Goal: Task Accomplishment & Management: Manage account settings

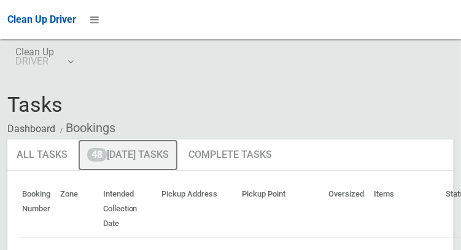
click at [160, 151] on link "48 [DATE] Tasks" at bounding box center [128, 155] width 100 height 32
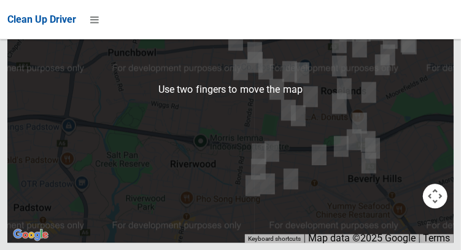
scroll to position [8106, 0]
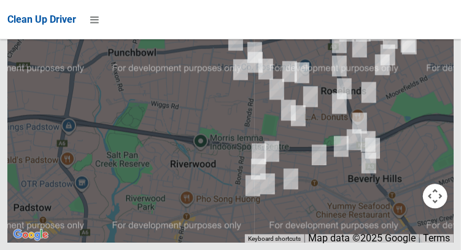
click at [308, 17] on button "OK" at bounding box center [308, 5] width 42 height 22
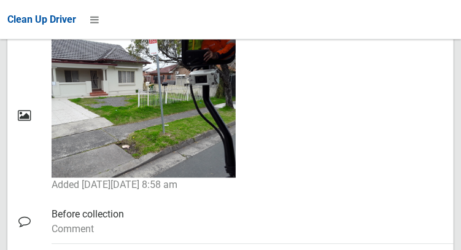
scroll to position [878, 0]
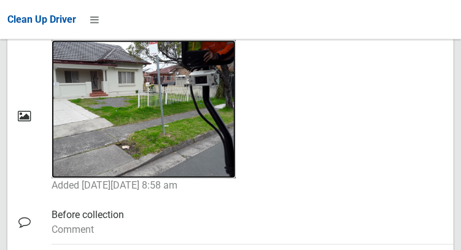
click at [147, 137] on img at bounding box center [144, 109] width 184 height 138
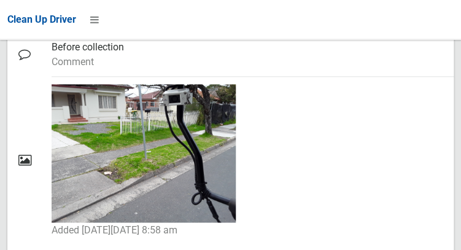
scroll to position [1010, 0]
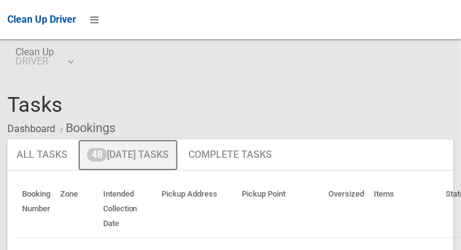
click at [159, 160] on link "48 Today's Tasks" at bounding box center [128, 155] width 100 height 32
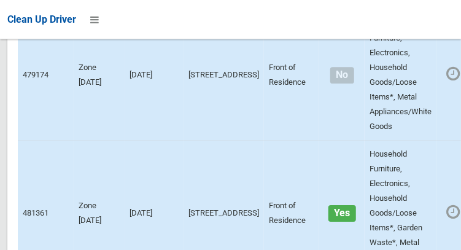
scroll to position [8209, 0]
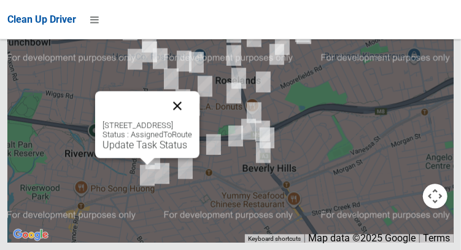
click at [192, 120] on button "Close" at bounding box center [177, 105] width 29 height 29
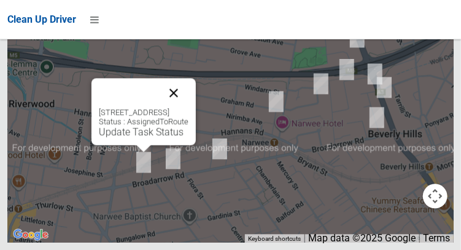
click at [188, 107] on button "Close" at bounding box center [173, 92] width 29 height 29
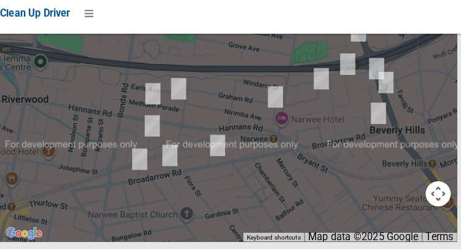
scroll to position [8103, 0]
click at [321, 17] on button "OK" at bounding box center [308, 5] width 42 height 22
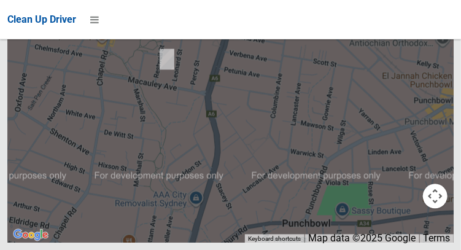
scroll to position [7864, 0]
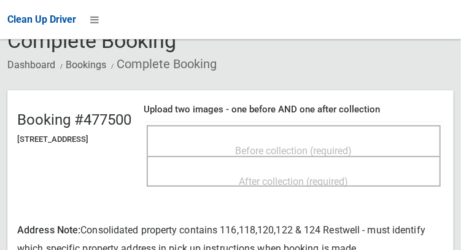
scroll to position [66, 0]
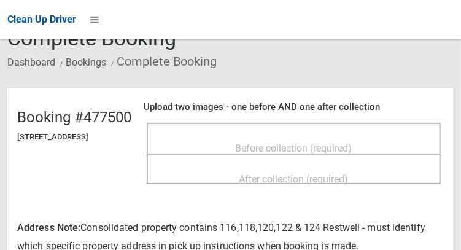
click at [319, 145] on span "Before collection (required)" at bounding box center [293, 148] width 117 height 12
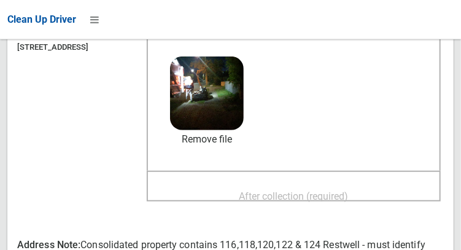
scroll to position [156, 0]
click at [348, 190] on span "After collection (required)" at bounding box center [293, 196] width 109 height 12
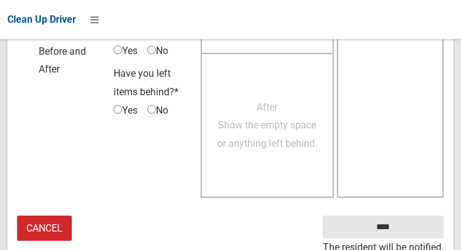
scroll to position [1144, 0]
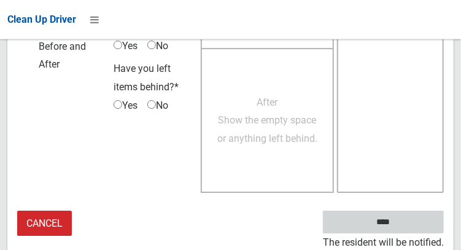
click at [401, 226] on input "****" at bounding box center [383, 221] width 121 height 23
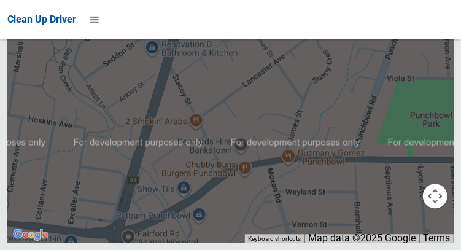
scroll to position [8209, 0]
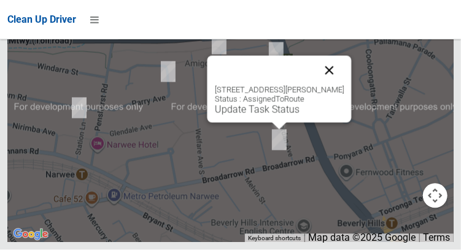
click at [343, 85] on button "Close" at bounding box center [328, 70] width 29 height 29
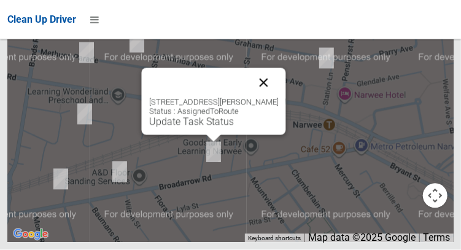
click at [269, 98] on button "Close" at bounding box center [262, 82] width 29 height 29
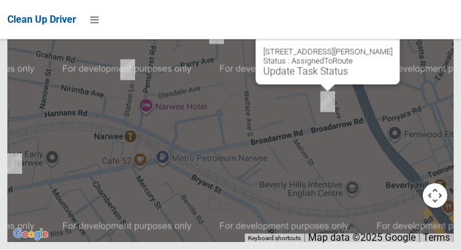
click at [392, 47] on button "Close" at bounding box center [376, 32] width 29 height 29
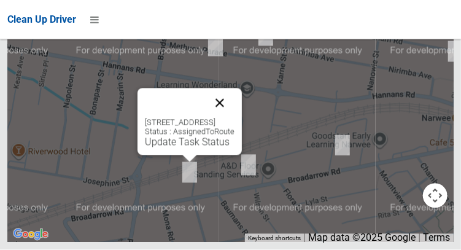
click at [234, 118] on button "Close" at bounding box center [219, 102] width 29 height 29
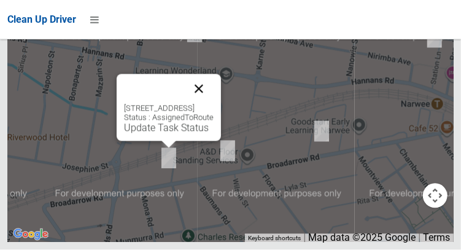
click at [213, 104] on button "Close" at bounding box center [198, 88] width 29 height 29
click at [148, 134] on link "Update Task Status" at bounding box center [166, 128] width 85 height 12
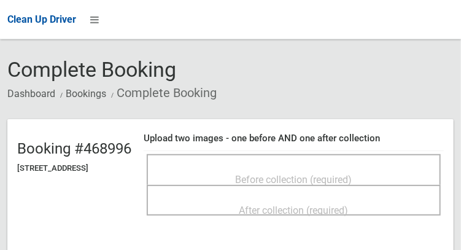
scroll to position [35, 0]
click at [352, 183] on span "Before collection (required)" at bounding box center [293, 180] width 117 height 12
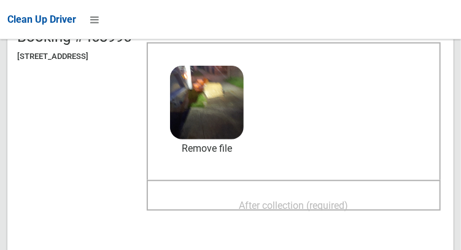
scroll to position [148, 0]
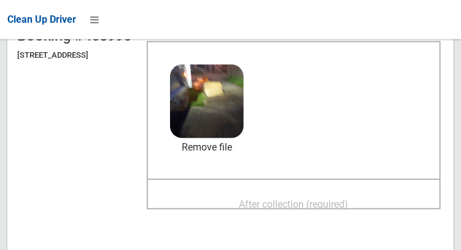
click at [348, 208] on span "After collection (required)" at bounding box center [293, 204] width 109 height 12
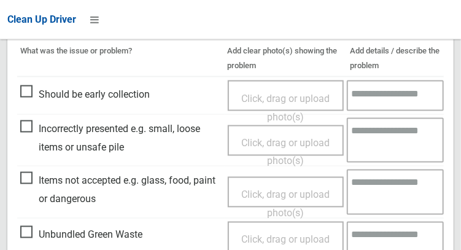
scroll to position [747, 0]
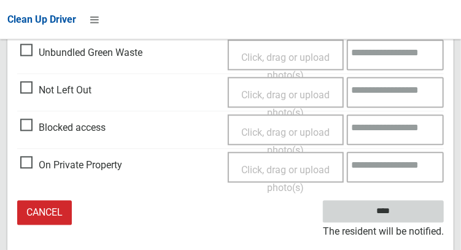
click at [409, 220] on input "****" at bounding box center [383, 212] width 121 height 23
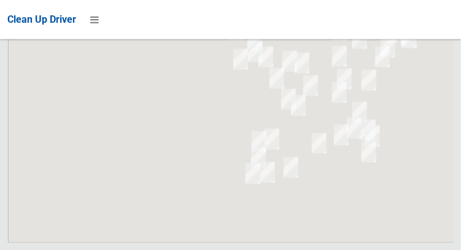
scroll to position [8209, 0]
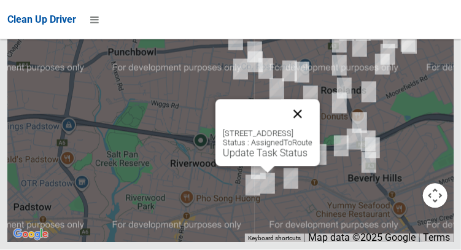
click at [312, 129] on button "Close" at bounding box center [297, 113] width 29 height 29
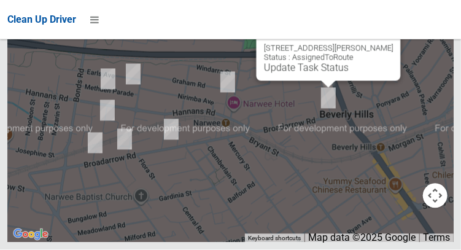
click at [392, 44] on button "Close" at bounding box center [377, 28] width 29 height 29
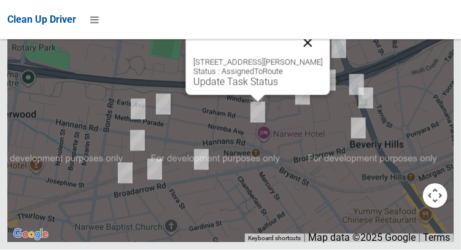
click at [307, 58] on button "Close" at bounding box center [307, 42] width 29 height 29
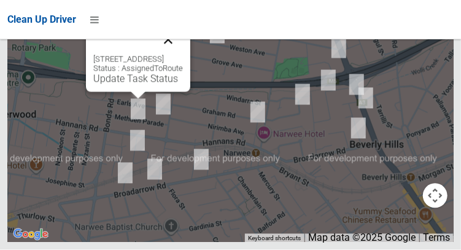
click at [183, 55] on button "Close" at bounding box center [167, 39] width 29 height 29
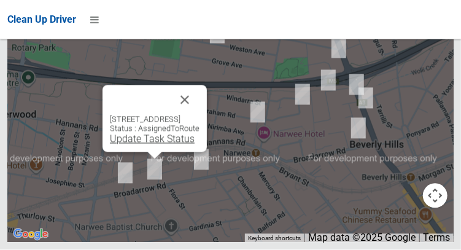
click at [150, 145] on link "Update Task Status" at bounding box center [152, 139] width 85 height 12
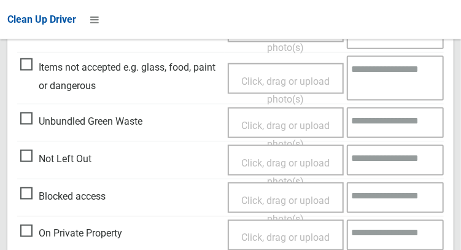
scroll to position [469, 0]
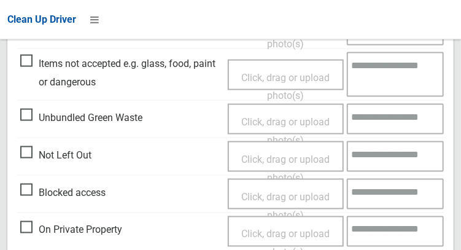
click at [31, 192] on span "Blocked access" at bounding box center [62, 192] width 85 height 18
click at [285, 192] on span "Click, drag or upload photo(s)" at bounding box center [285, 206] width 88 height 30
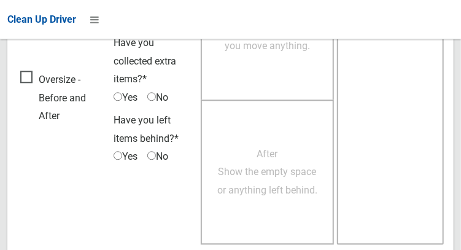
scroll to position [893, 0]
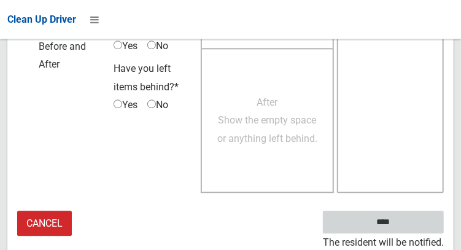
click at [401, 227] on input "****" at bounding box center [383, 221] width 121 height 23
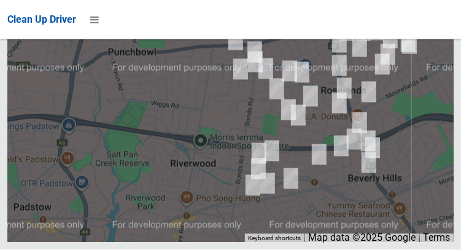
scroll to position [8209, 0]
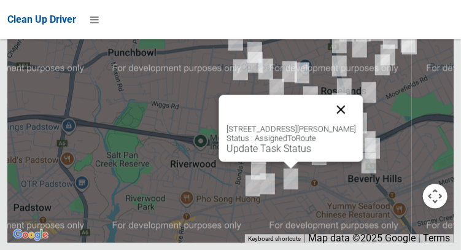
click at [344, 124] on button "Close" at bounding box center [340, 108] width 29 height 29
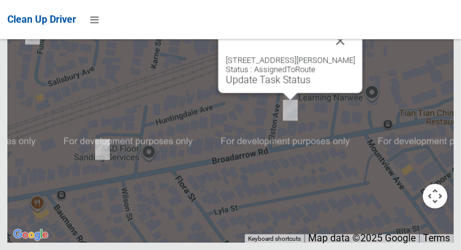
click at [287, 93] on div "[STREET_ADDRESS][PERSON_NAME] Status : AssignedToRoute Update Task Status" at bounding box center [290, 59] width 144 height 67
click at [281, 93] on div "2A Elston Avenue, NARWEE NSW 2209 Status : AssignedToRoute Update Task Status" at bounding box center [290, 59] width 144 height 67
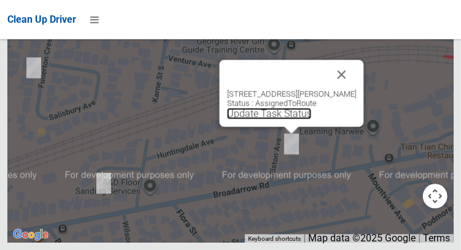
click at [292, 119] on link "Update Task Status" at bounding box center [268, 113] width 85 height 12
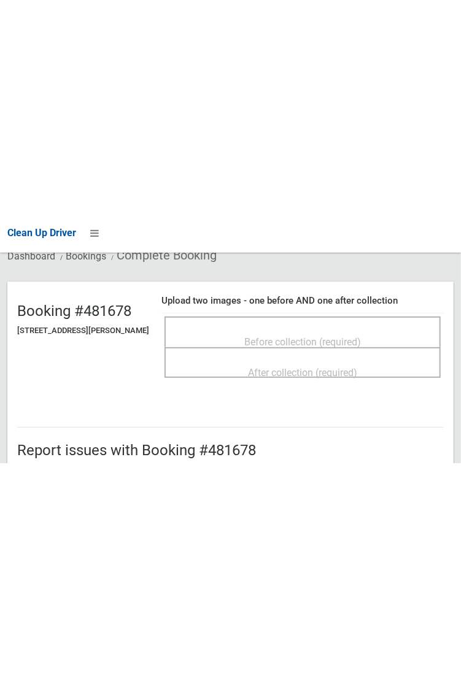
scroll to position [94, 0]
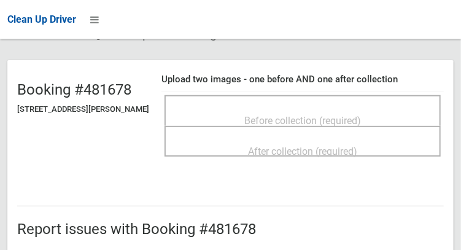
click at [301, 120] on span "Before collection (required)" at bounding box center [302, 121] width 117 height 12
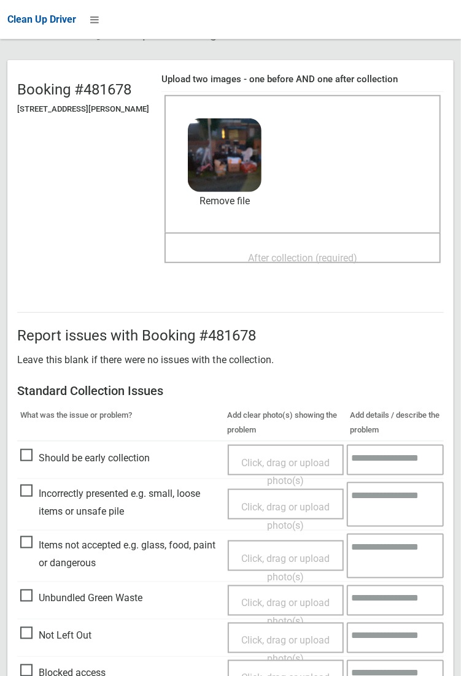
click at [421, 249] on textarea at bounding box center [394, 637] width 97 height 31
click at [414, 249] on textarea at bounding box center [394, 637] width 97 height 31
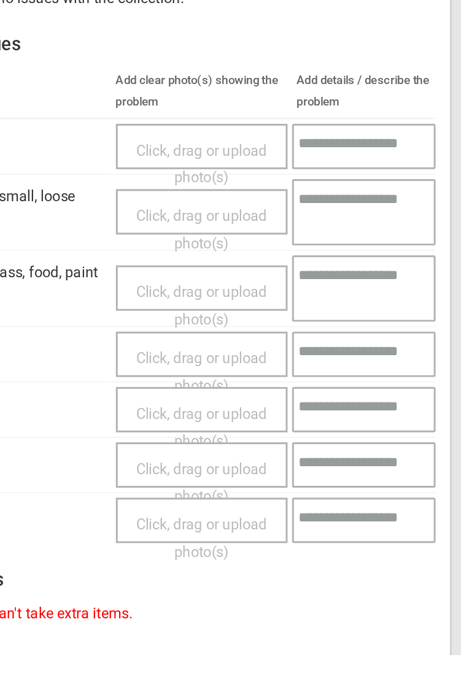
click at [395, 249] on html "Clean Up Driver Clean Up DRIVER Logout Complete Booking Dashboard Bookings Comp…" at bounding box center [230, 117] width 461 height 676
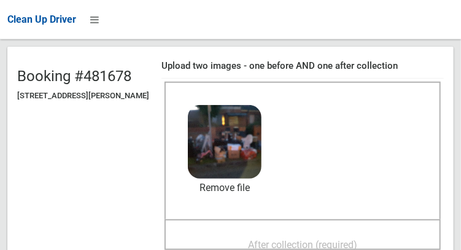
scroll to position [131, 0]
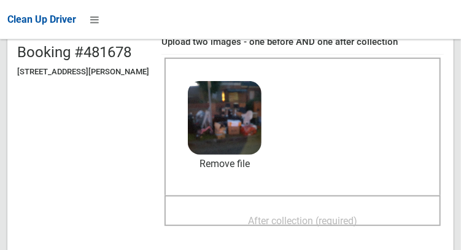
click at [315, 215] on span "After collection (required)" at bounding box center [302, 221] width 109 height 12
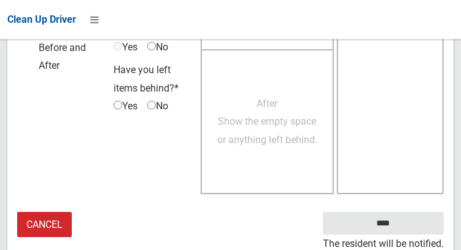
scroll to position [1107, 0]
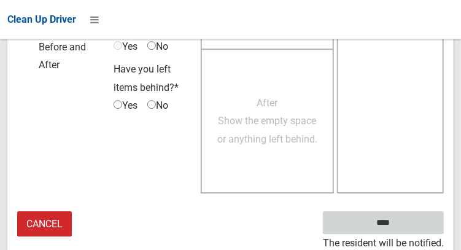
click at [401, 230] on input "****" at bounding box center [383, 222] width 121 height 23
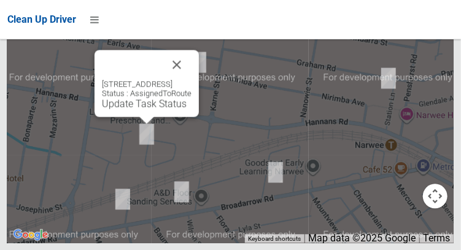
scroll to position [8208, 0]
click at [191, 79] on button "Close" at bounding box center [176, 64] width 29 height 29
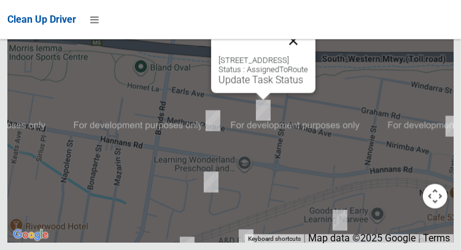
click at [308, 55] on button "Close" at bounding box center [292, 40] width 29 height 29
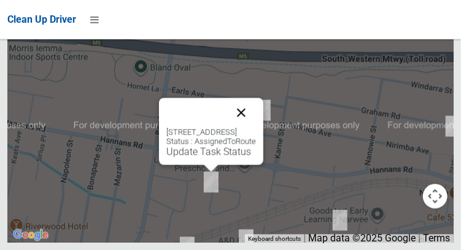
click at [256, 127] on button "Close" at bounding box center [240, 112] width 29 height 29
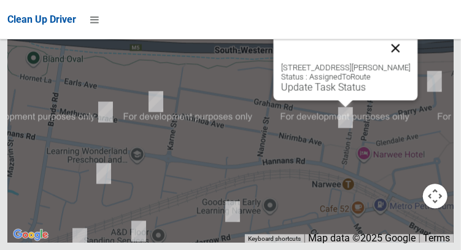
click at [396, 63] on button "Close" at bounding box center [394, 47] width 29 height 29
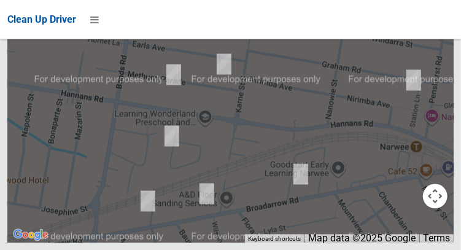
scroll to position [8209, 0]
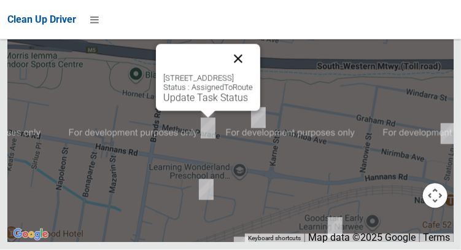
click at [253, 74] on button "Close" at bounding box center [237, 58] width 29 height 29
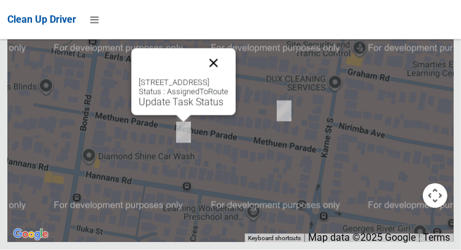
click at [228, 78] on button "Close" at bounding box center [213, 62] width 29 height 29
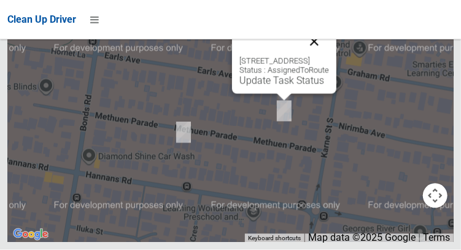
click at [329, 56] on button "Close" at bounding box center [313, 41] width 29 height 29
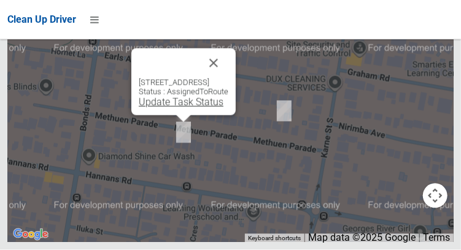
click at [163, 108] on link "Update Task Status" at bounding box center [181, 102] width 85 height 12
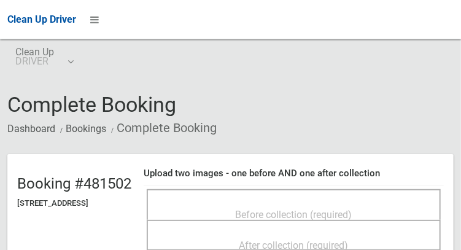
click at [277, 208] on span "Before collection (required)" at bounding box center [293, 214] width 117 height 12
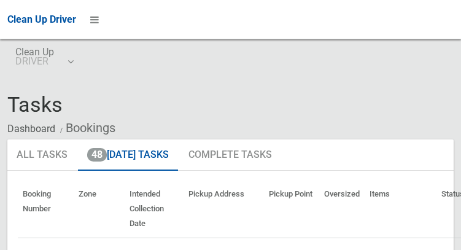
scroll to position [8209, 0]
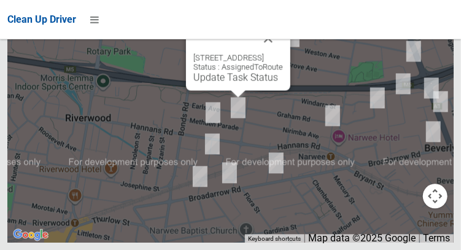
click at [231, 90] on div "5 Methuen Parade, RIVERWOOD NSW 2210 Status : AssignedToRoute Update Task Status" at bounding box center [238, 56] width 104 height 67
click at [237, 83] on link "Update Task Status" at bounding box center [235, 77] width 85 height 12
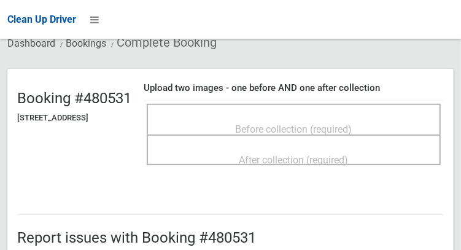
scroll to position [86, 0]
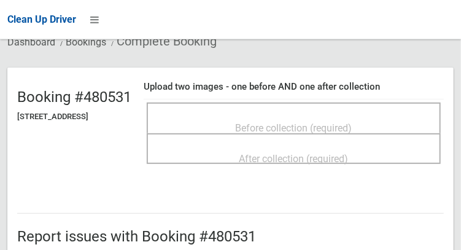
click at [315, 136] on div "After collection (required)" at bounding box center [294, 148] width 294 height 31
click at [284, 122] on span "Before collection (required)" at bounding box center [293, 128] width 117 height 12
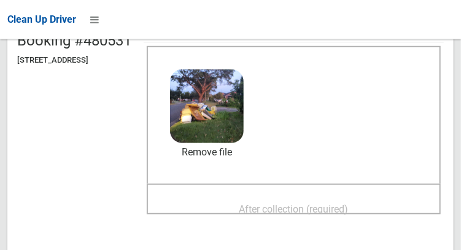
scroll to position [143, 0]
click at [348, 208] on span "After collection (required)" at bounding box center [293, 209] width 109 height 12
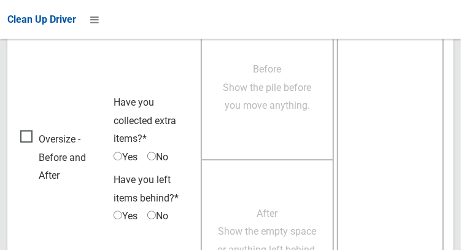
scroll to position [1107, 0]
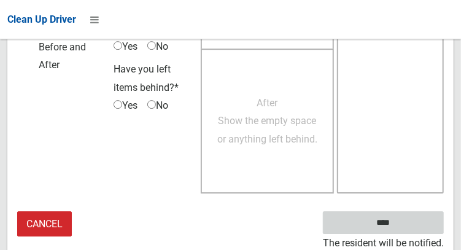
click at [401, 230] on input "****" at bounding box center [383, 222] width 121 height 23
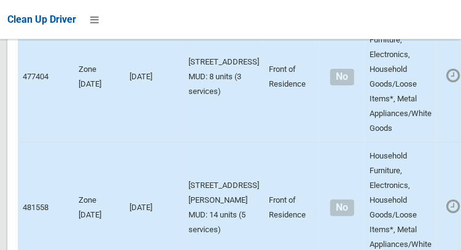
scroll to position [8209, 0]
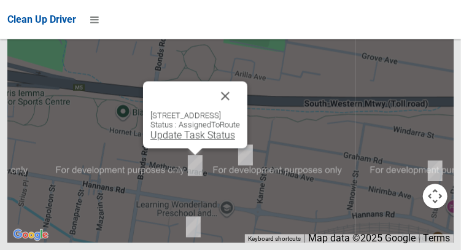
click at [179, 140] on link "Update Task Status" at bounding box center [192, 135] width 85 height 12
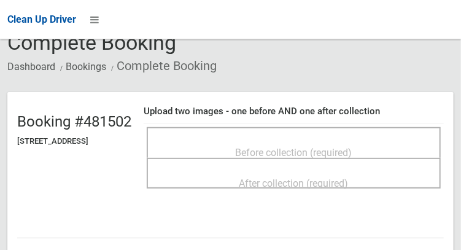
scroll to position [63, 0]
click at [352, 146] on span "Before collection (required)" at bounding box center [293, 152] width 117 height 12
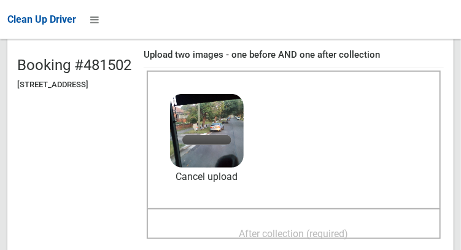
scroll to position [120, 0]
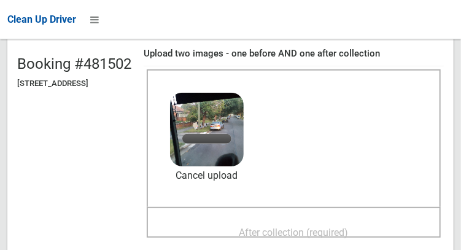
click at [348, 226] on span "After collection (required)" at bounding box center [293, 232] width 109 height 12
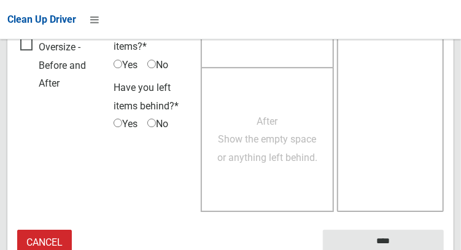
scroll to position [1107, 0]
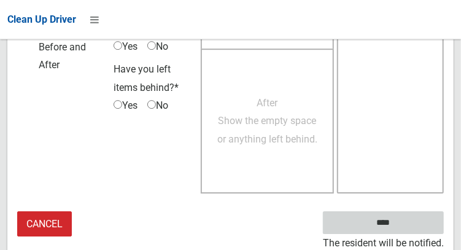
click at [401, 223] on input "****" at bounding box center [383, 222] width 121 height 23
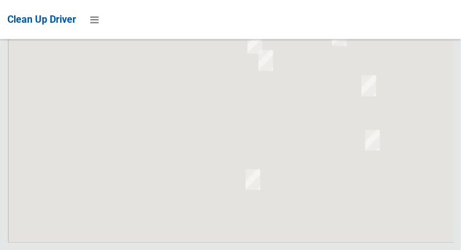
scroll to position [8209, 0]
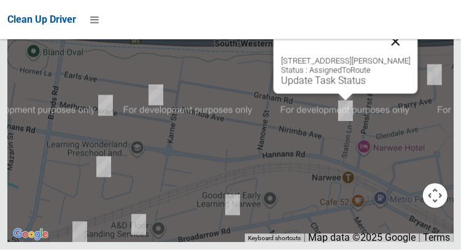
click at [398, 56] on button "Close" at bounding box center [394, 41] width 29 height 29
click at [405, 56] on button "Close" at bounding box center [394, 41] width 29 height 29
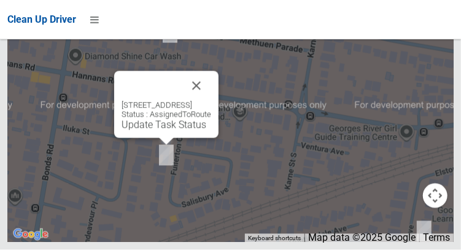
click at [152, 138] on div "11 Fullerton Crescent, RIVERWOOD NSW 2210 Status : AssignedToRoute Update Task …" at bounding box center [166, 104] width 104 height 67
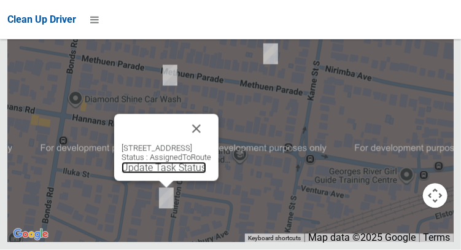
click at [148, 174] on link "Update Task Status" at bounding box center [163, 168] width 85 height 12
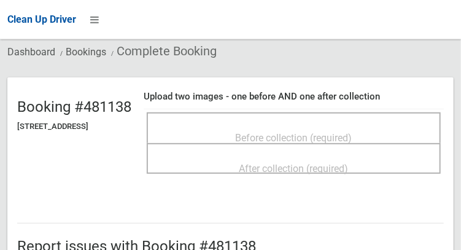
scroll to position [77, 0]
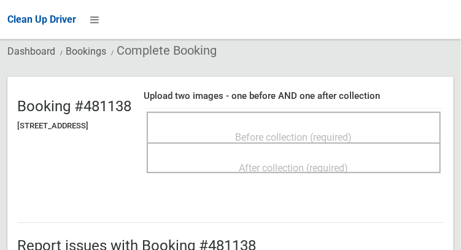
click at [131, 114] on h2 "Booking #481138" at bounding box center [74, 106] width 114 height 16
click at [346, 133] on span "Before collection (required)" at bounding box center [293, 137] width 117 height 12
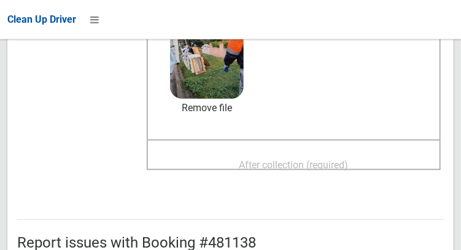
scroll to position [189, 0]
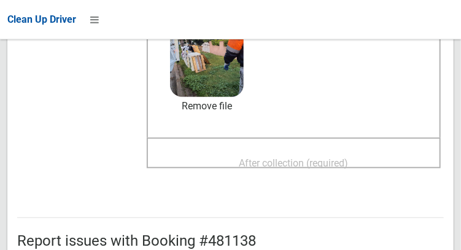
click at [348, 157] on span "After collection (required)" at bounding box center [293, 163] width 109 height 12
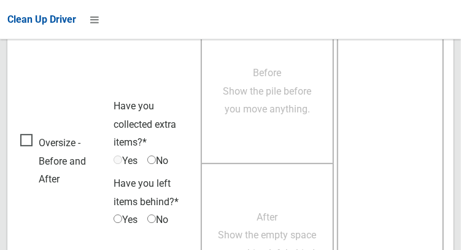
scroll to position [1107, 0]
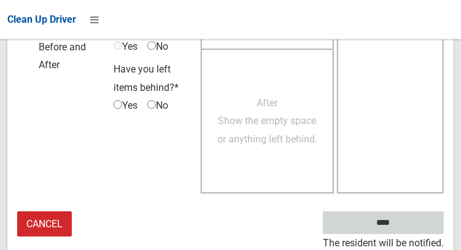
click at [401, 229] on input "****" at bounding box center [383, 222] width 121 height 23
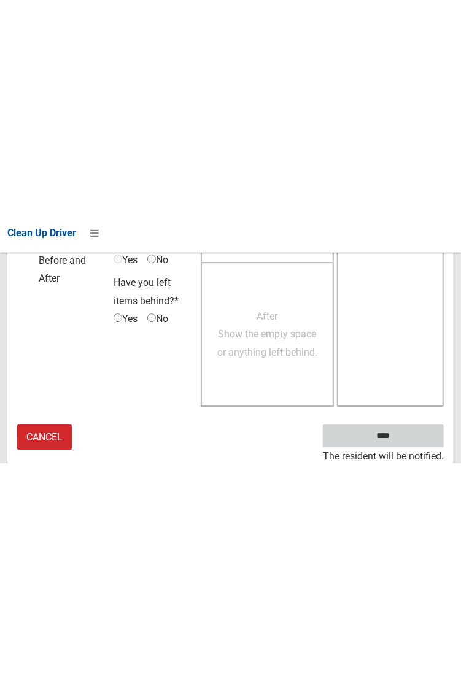
scroll to position [708, 0]
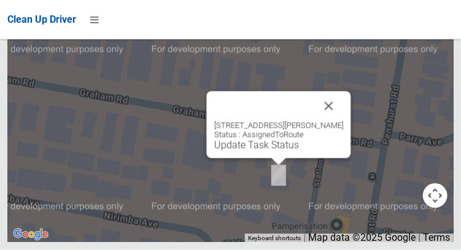
scroll to position [8209, 0]
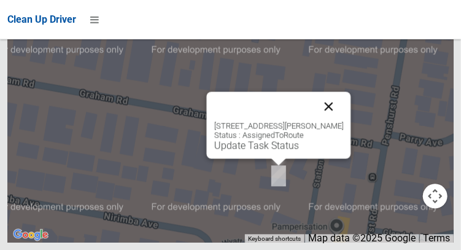
click at [331, 121] on button "Close" at bounding box center [327, 105] width 29 height 29
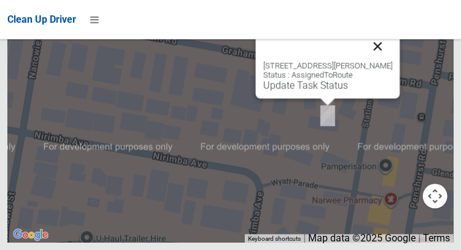
click at [382, 61] on button "Close" at bounding box center [376, 45] width 29 height 29
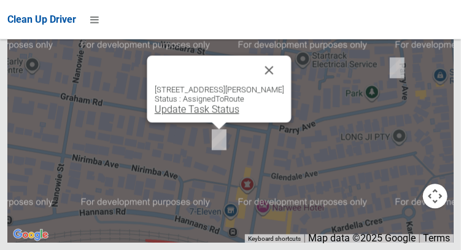
click at [221, 115] on link "Update Task Status" at bounding box center [196, 109] width 85 height 12
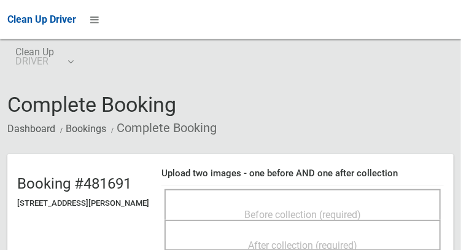
click at [279, 208] on span "Before collection (required)" at bounding box center [302, 214] width 117 height 12
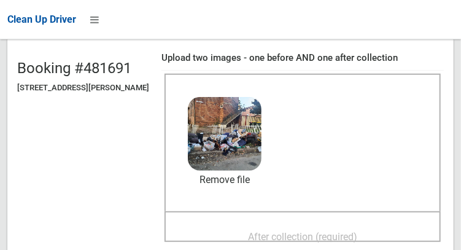
scroll to position [145, 0]
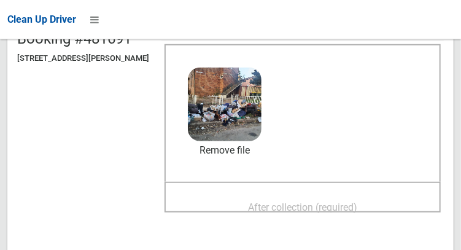
click at [351, 201] on span "After collection (required)" at bounding box center [302, 207] width 109 height 12
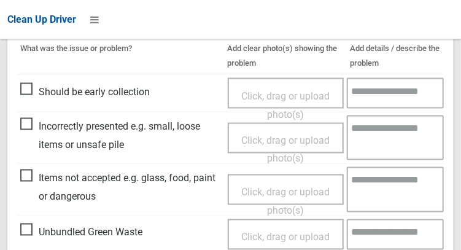
scroll to position [736, 0]
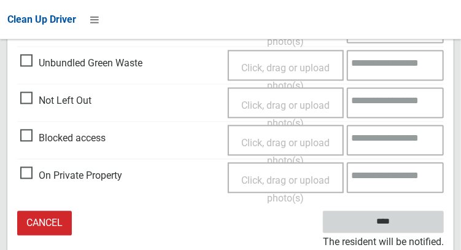
click at [395, 230] on input "****" at bounding box center [383, 222] width 121 height 23
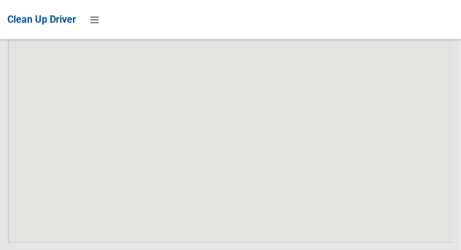
scroll to position [8209, 0]
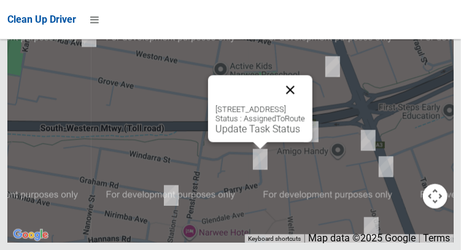
click at [305, 104] on button "Close" at bounding box center [289, 89] width 29 height 29
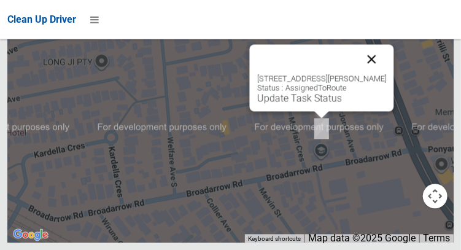
click at [386, 74] on button "Close" at bounding box center [370, 58] width 29 height 29
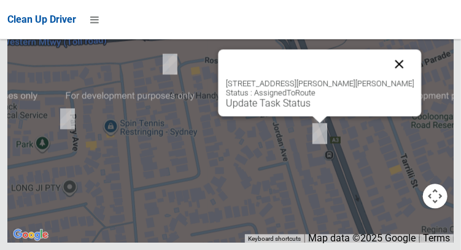
click at [395, 78] on button "Close" at bounding box center [398, 63] width 29 height 29
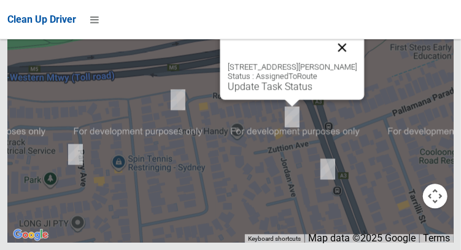
click at [356, 62] on button "Close" at bounding box center [341, 47] width 29 height 29
click at [352, 62] on button "Close" at bounding box center [341, 47] width 29 height 29
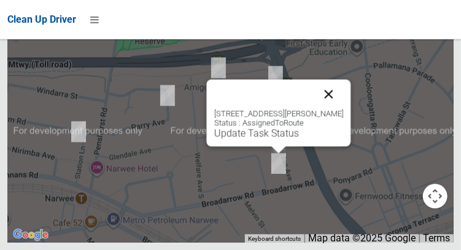
click at [343, 109] on button "Close" at bounding box center [327, 93] width 29 height 29
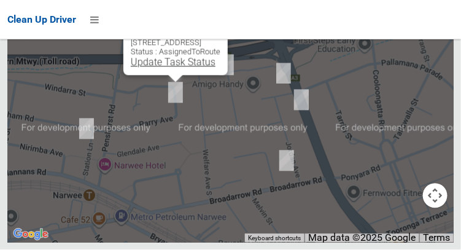
click at [164, 68] on link "Update Task Status" at bounding box center [173, 62] width 85 height 12
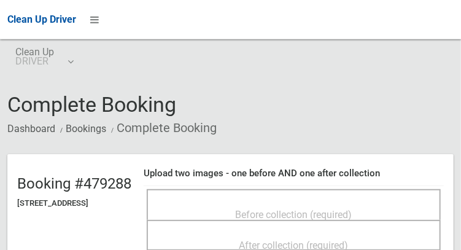
click at [344, 202] on div "Before collection (required)" at bounding box center [293, 213] width 267 height 23
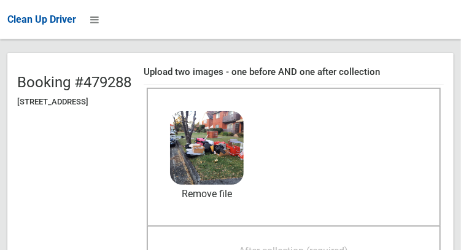
scroll to position [100, 0]
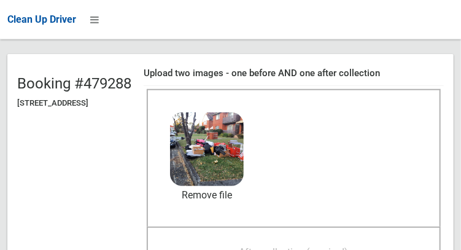
click at [348, 246] on span "After collection (required)" at bounding box center [293, 252] width 109 height 12
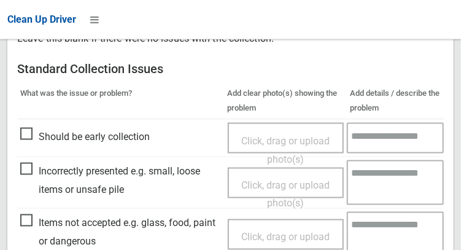
scroll to position [736, 0]
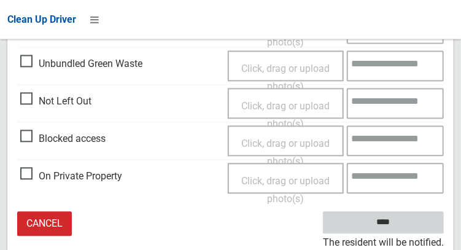
click at [401, 228] on input "****" at bounding box center [383, 222] width 121 height 23
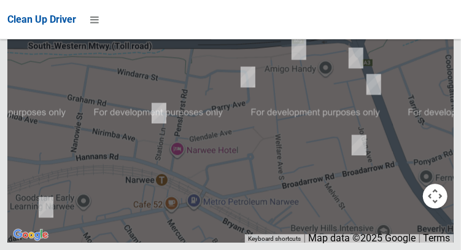
scroll to position [8206, 0]
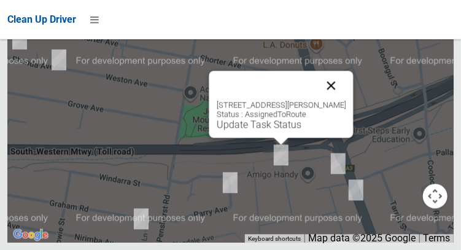
click at [345, 100] on button "Close" at bounding box center [330, 85] width 29 height 29
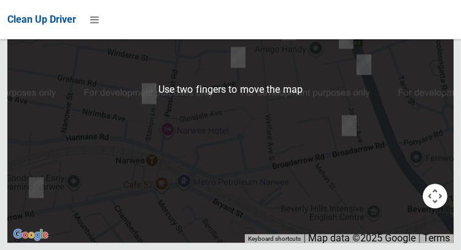
scroll to position [8126, 0]
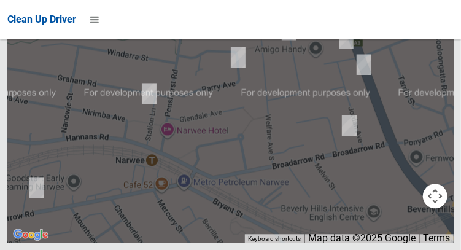
click at [321, 17] on button "OK" at bounding box center [308, 5] width 42 height 22
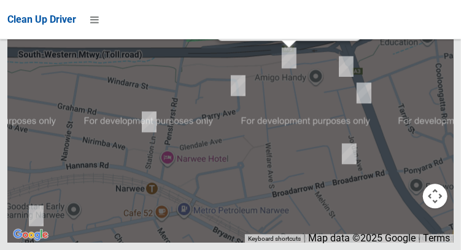
click at [267, 33] on link "Update Task Status" at bounding box center [266, 27] width 85 height 12
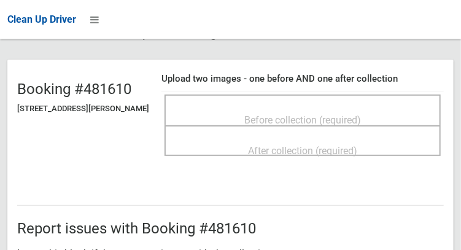
scroll to position [101, 0]
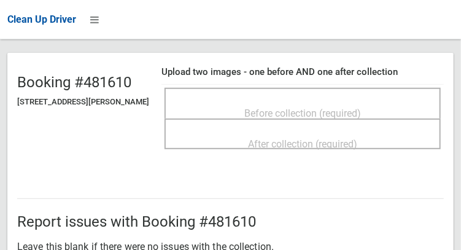
click at [316, 107] on span "Before collection (required)" at bounding box center [302, 113] width 117 height 12
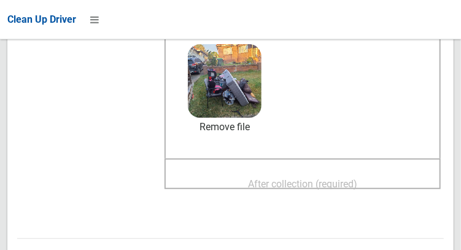
scroll to position [172, 0]
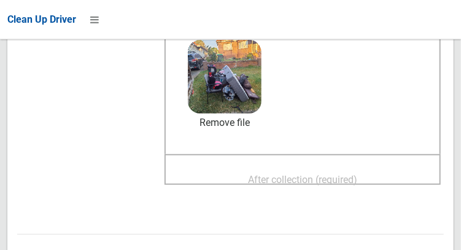
click at [339, 175] on span "After collection (required)" at bounding box center [302, 180] width 109 height 12
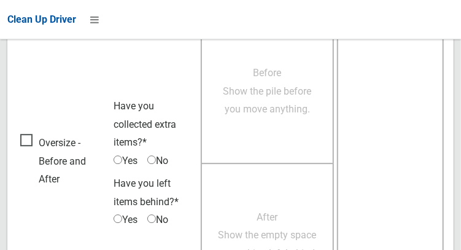
scroll to position [1107, 0]
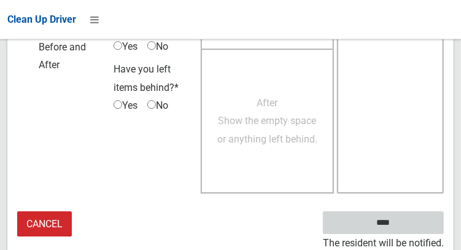
click at [401, 229] on input "****" at bounding box center [383, 222] width 121 height 23
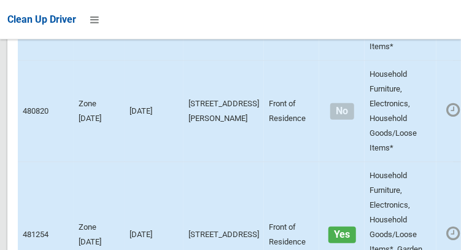
scroll to position [2907, 0]
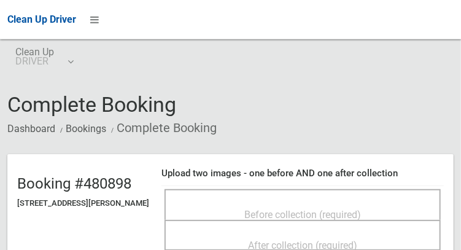
click at [361, 208] on span "Before collection (required)" at bounding box center [302, 214] width 117 height 12
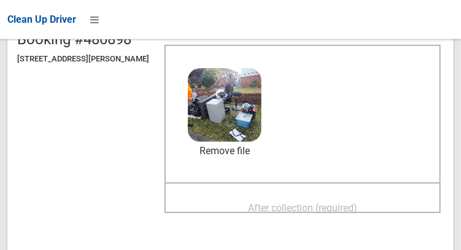
scroll to position [145, 0]
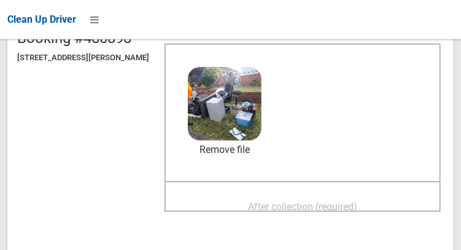
click at [357, 201] on span "After collection (required)" at bounding box center [302, 207] width 109 height 12
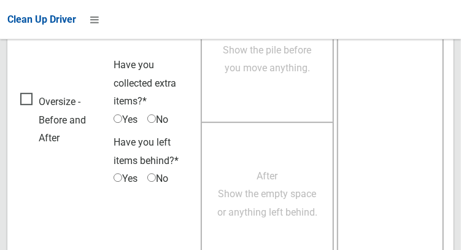
scroll to position [1107, 0]
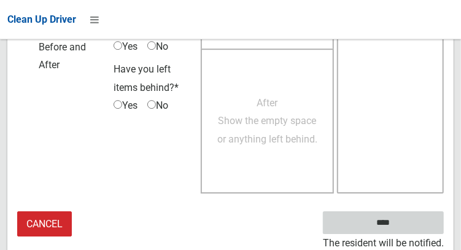
click at [405, 223] on input "****" at bounding box center [383, 222] width 121 height 23
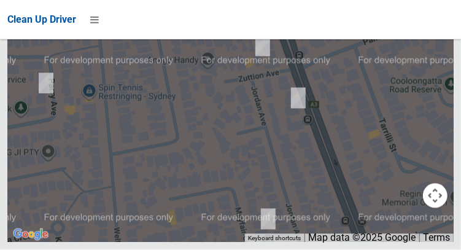
scroll to position [8209, 0]
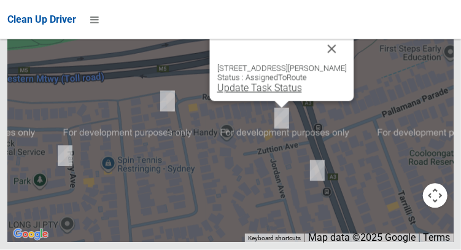
click at [256, 94] on link "Update Task Status" at bounding box center [258, 88] width 85 height 12
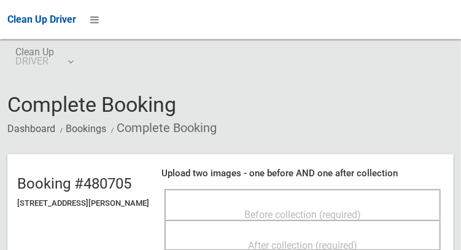
click at [308, 208] on span "Before collection (required)" at bounding box center [302, 214] width 117 height 12
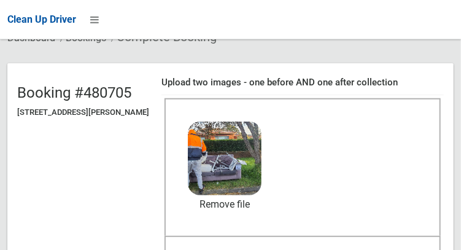
scroll to position [124, 0]
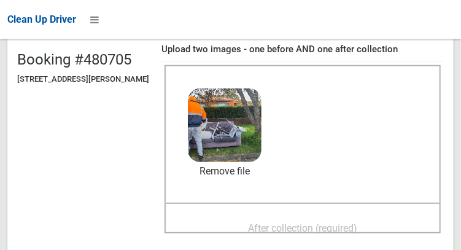
click at [357, 222] on span "After collection (required)" at bounding box center [302, 228] width 109 height 12
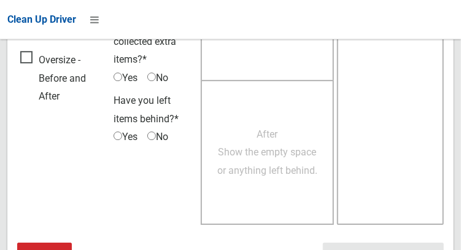
scroll to position [1107, 0]
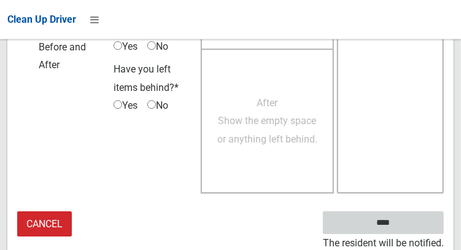
click at [390, 224] on input "****" at bounding box center [383, 222] width 121 height 23
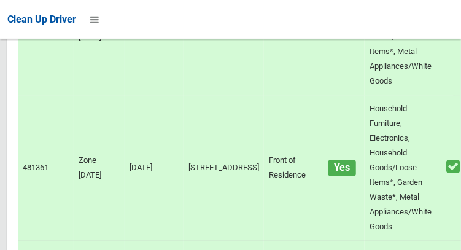
scroll to position [8209, 0]
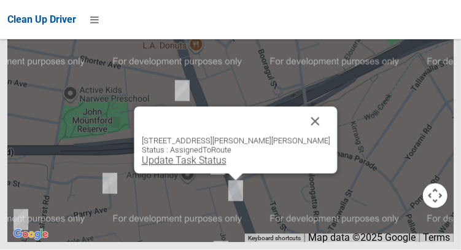
click at [199, 166] on link "Update Task Status" at bounding box center [183, 161] width 85 height 12
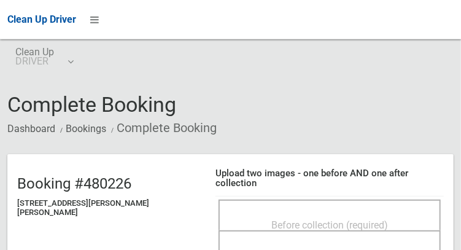
click at [282, 219] on span "Before collection (required)" at bounding box center [329, 225] width 117 height 12
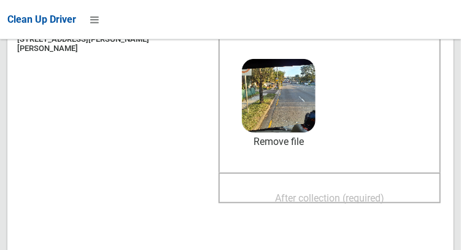
scroll to position [165, 0]
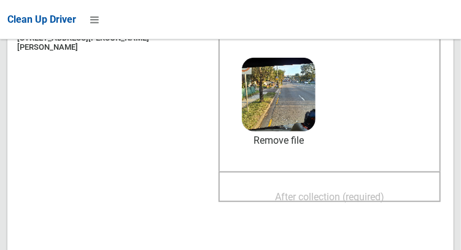
click at [328, 191] on span "After collection (required)" at bounding box center [329, 197] width 109 height 12
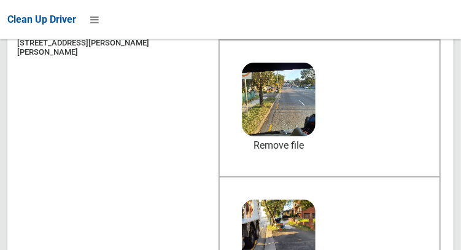
scroll to position [161, 0]
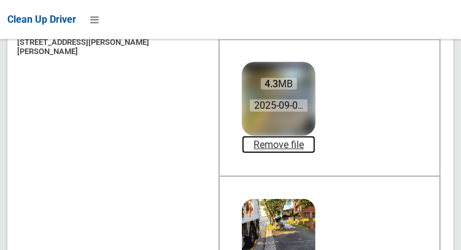
click at [290, 150] on link "Remove file" at bounding box center [279, 145] width 74 height 18
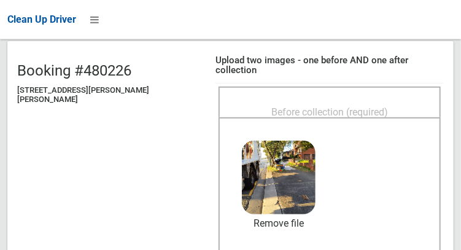
scroll to position [83, 0]
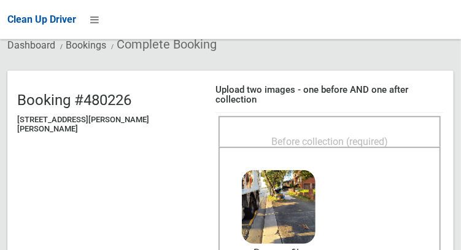
click at [383, 136] on span "Before collection (required)" at bounding box center [329, 142] width 117 height 12
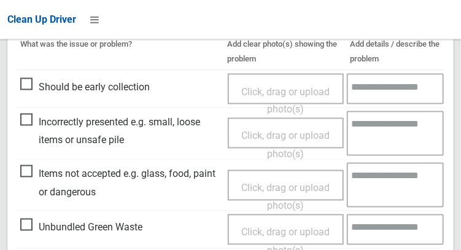
scroll to position [643, 0]
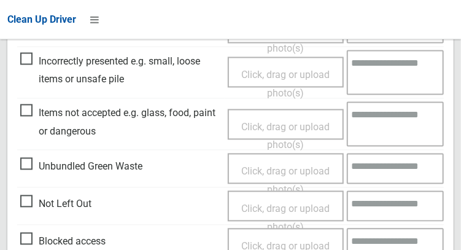
click at [23, 118] on span "Items not accepted e.g. glass, food, paint or dangerous" at bounding box center [120, 122] width 201 height 36
click at [295, 128] on span "Click, drag or upload photo(s)" at bounding box center [285, 136] width 88 height 30
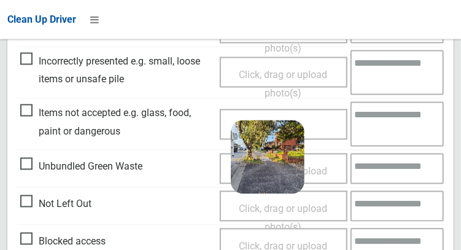
scroll to position [747, 0]
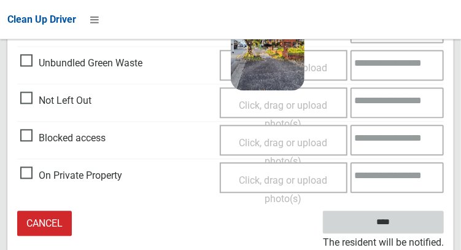
click at [401, 230] on input "****" at bounding box center [383, 221] width 121 height 23
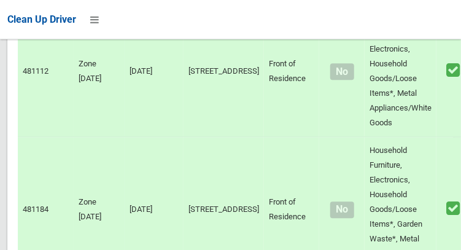
scroll to position [8209, 0]
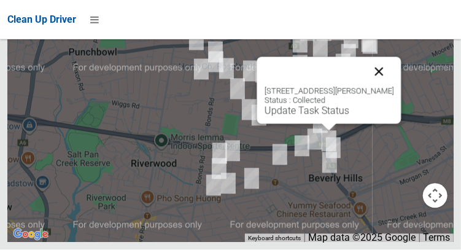
click at [392, 86] on button "Close" at bounding box center [378, 71] width 29 height 29
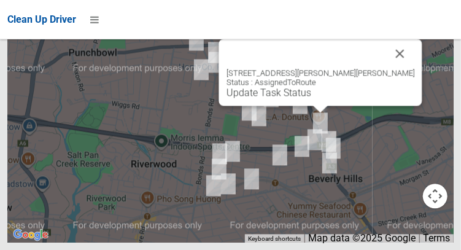
click at [305, 105] on div "14 Warne Crescent, BEVERLY HILLS NSW 2209 Status : AssignedToRoute Update Task …" at bounding box center [319, 72] width 203 height 67
click at [291, 105] on div "14 Warne Crescent, BEVERLY HILLS NSW 2209 Status : AssignedToRoute Update Task …" at bounding box center [319, 72] width 203 height 67
click at [294, 98] on link "Update Task Status" at bounding box center [268, 92] width 85 height 12
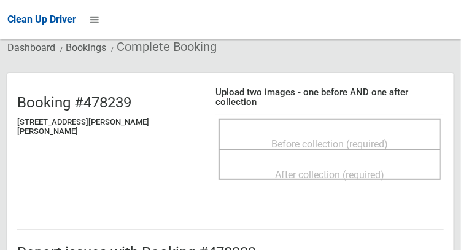
scroll to position [88, 0]
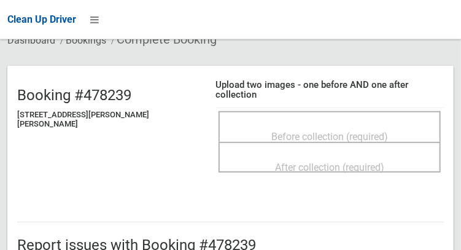
click at [379, 131] on span "Before collection (required)" at bounding box center [329, 137] width 117 height 12
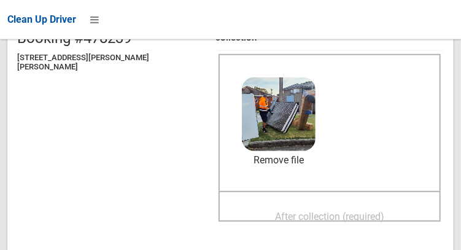
scroll to position [160, 0]
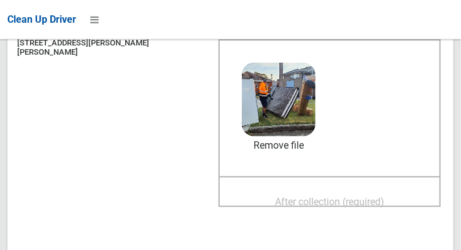
click at [341, 196] on span "After collection (required)" at bounding box center [329, 202] width 109 height 12
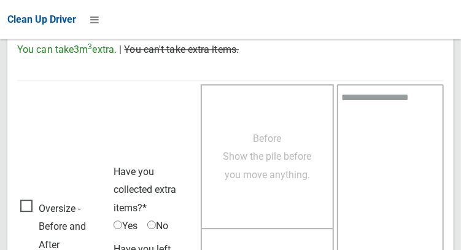
scroll to position [1107, 0]
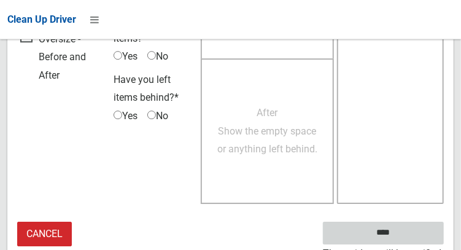
click at [401, 224] on input "****" at bounding box center [383, 232] width 121 height 23
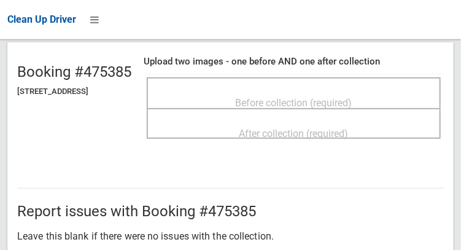
scroll to position [121, 0]
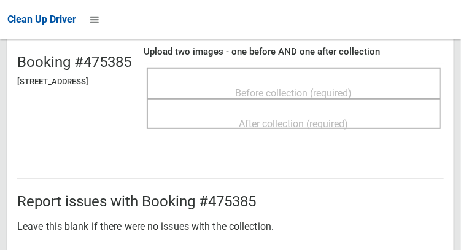
click at [293, 91] on span "Before collection (required)" at bounding box center [293, 93] width 117 height 12
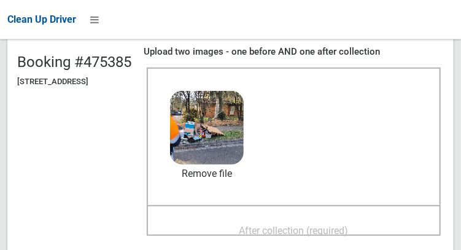
click at [373, 218] on div "After collection (required)" at bounding box center [293, 229] width 267 height 23
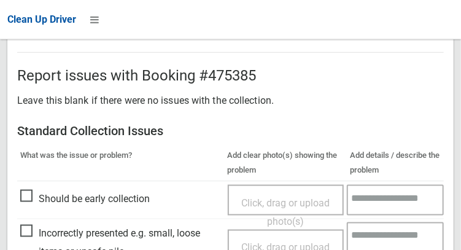
scroll to position [736, 0]
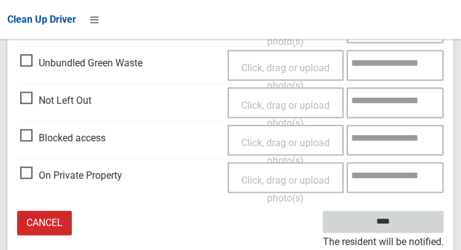
click at [401, 227] on input "****" at bounding box center [383, 222] width 121 height 23
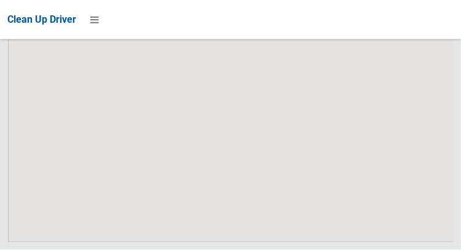
scroll to position [8209, 0]
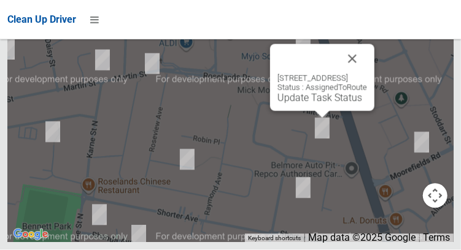
click at [307, 111] on div "[STREET_ADDRESS] Status : AssignedToRoute Update Task Status" at bounding box center [322, 77] width 104 height 67
click at [300, 104] on link "Update Task Status" at bounding box center [319, 98] width 85 height 12
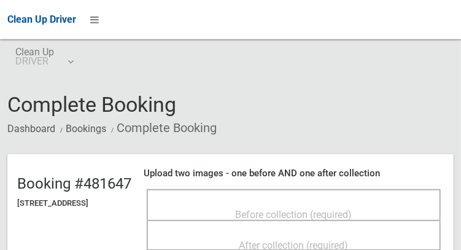
click at [339, 208] on span "Before collection (required)" at bounding box center [293, 214] width 117 height 12
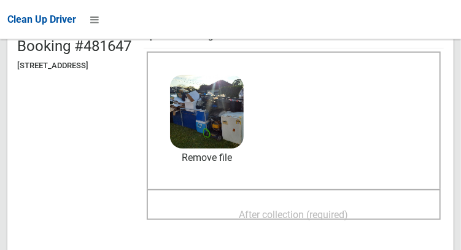
scroll to position [139, 0]
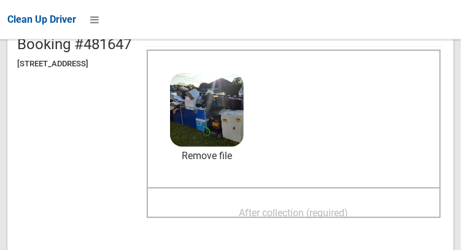
click at [348, 207] on span "After collection (required)" at bounding box center [293, 213] width 109 height 12
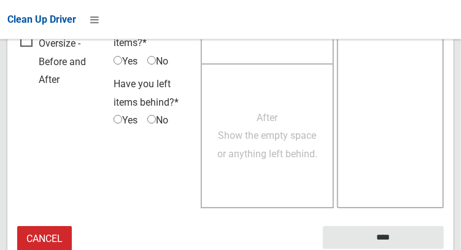
scroll to position [1107, 0]
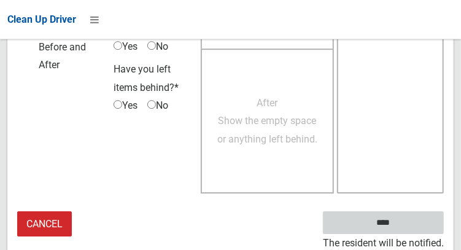
click at [415, 224] on input "****" at bounding box center [383, 222] width 121 height 23
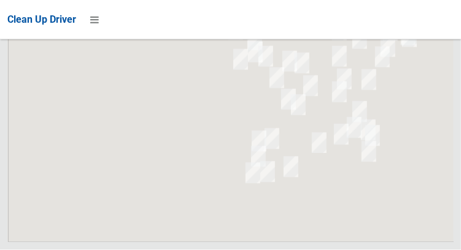
scroll to position [8209, 0]
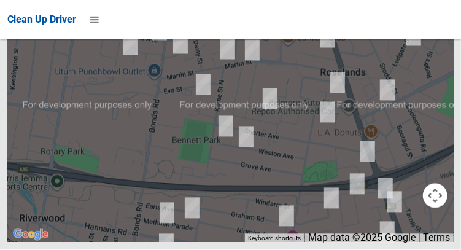
click at [429, 158] on div at bounding box center [230, 89] width 446 height 307
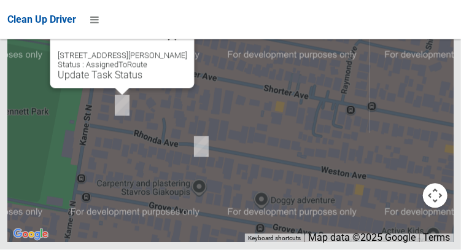
click at [183, 51] on button "Close" at bounding box center [171, 35] width 29 height 29
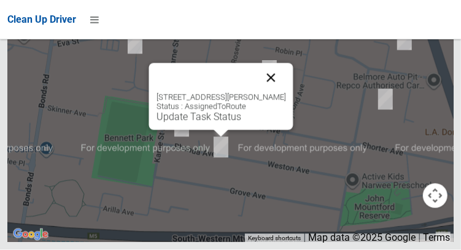
click at [272, 93] on button "Close" at bounding box center [270, 77] width 29 height 29
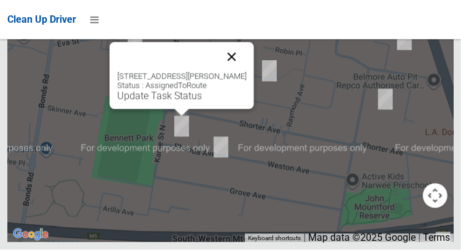
click at [240, 72] on button "Close" at bounding box center [230, 56] width 29 height 29
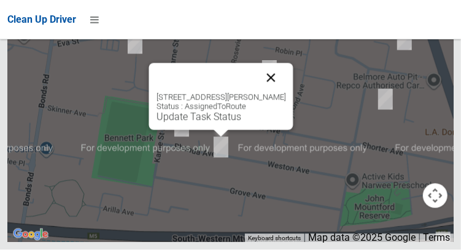
click at [277, 93] on button "Close" at bounding box center [270, 77] width 29 height 29
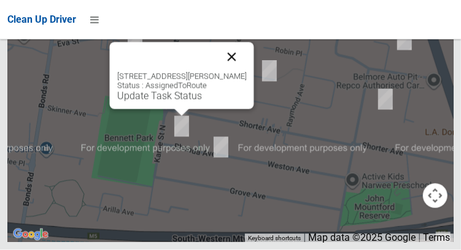
click at [228, 72] on button "Close" at bounding box center [230, 56] width 29 height 29
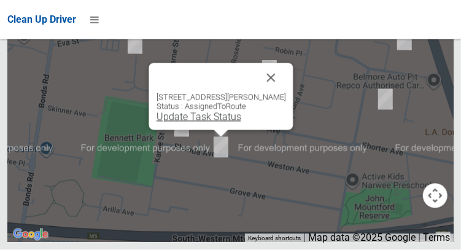
click at [212, 123] on link "Update Task Status" at bounding box center [198, 117] width 85 height 12
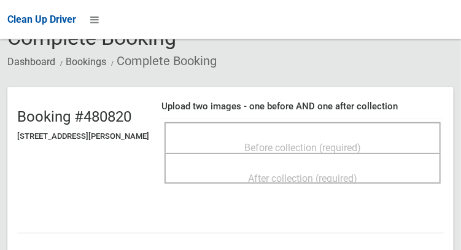
scroll to position [67, 0]
click at [348, 142] on span "Before collection (required)" at bounding box center [302, 148] width 117 height 12
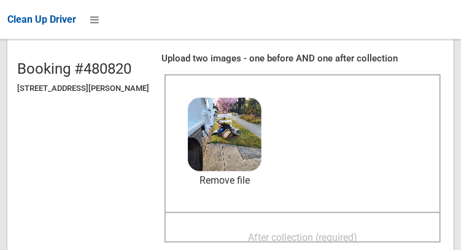
scroll to position [138, 0]
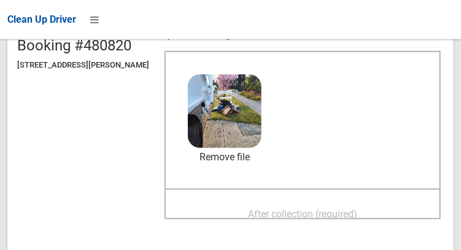
click at [357, 208] on span "After collection (required)" at bounding box center [302, 214] width 109 height 12
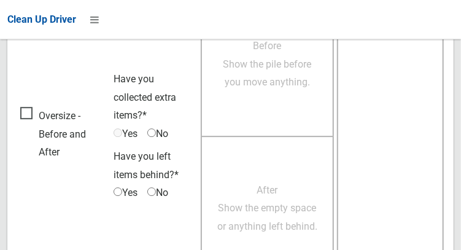
scroll to position [1107, 0]
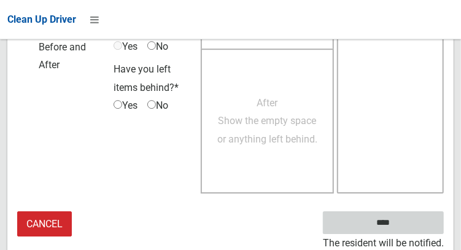
click at [392, 223] on input "****" at bounding box center [383, 222] width 121 height 23
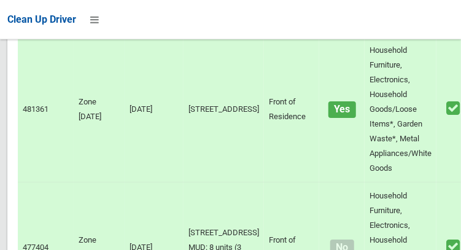
scroll to position [8209, 0]
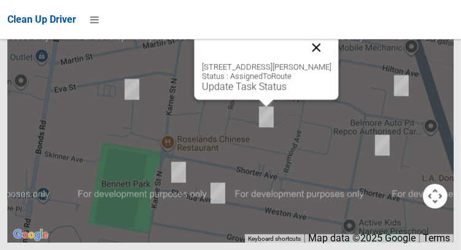
click at [331, 62] on button "Close" at bounding box center [315, 47] width 29 height 29
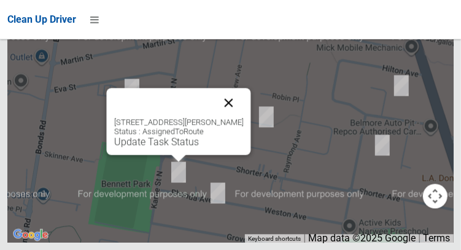
click at [233, 117] on button "Close" at bounding box center [227, 102] width 29 height 29
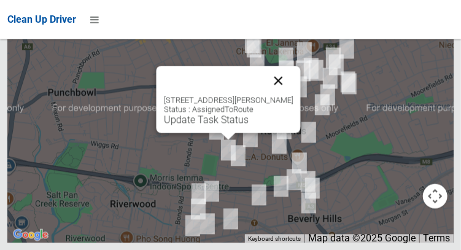
click at [286, 95] on button "Close" at bounding box center [277, 80] width 29 height 29
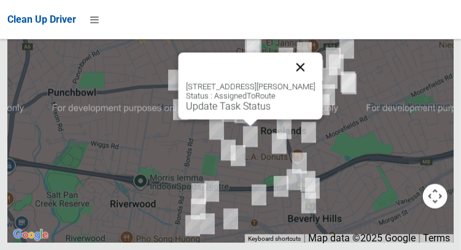
click at [314, 82] on button "Close" at bounding box center [299, 66] width 29 height 29
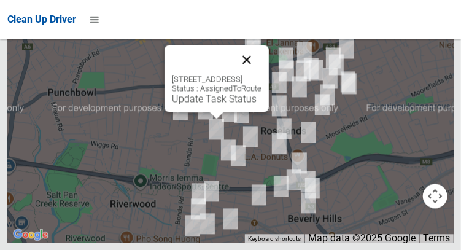
click at [261, 74] on button "Close" at bounding box center [246, 59] width 29 height 29
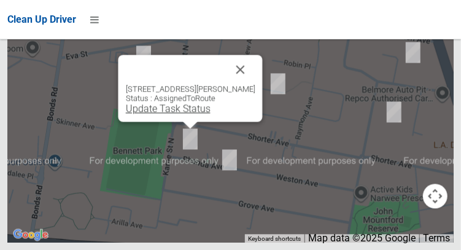
click at [189, 114] on link "Update Task Status" at bounding box center [167, 108] width 85 height 12
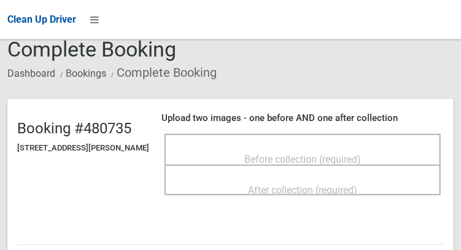
scroll to position [59, 0]
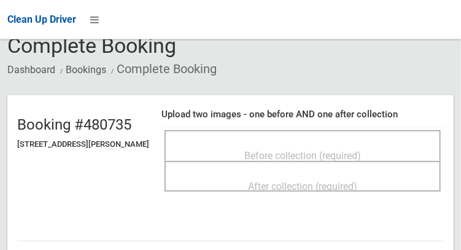
click at [387, 150] on div "Before collection (required)" at bounding box center [302, 154] width 249 height 23
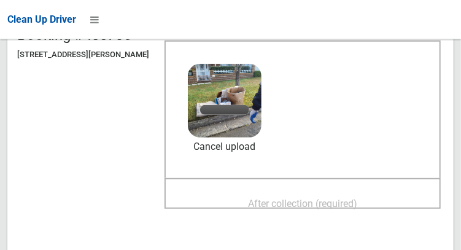
scroll to position [150, 0]
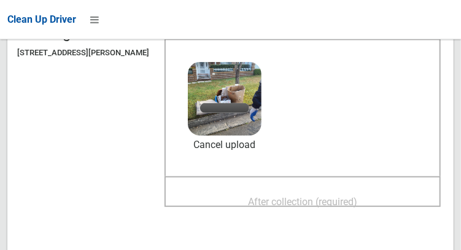
click at [331, 199] on span "After collection (required)" at bounding box center [302, 202] width 109 height 12
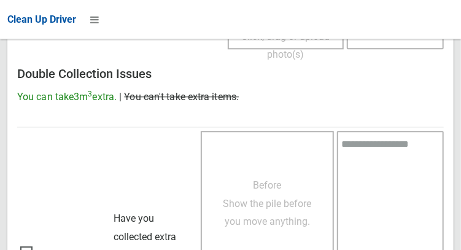
scroll to position [1107, 0]
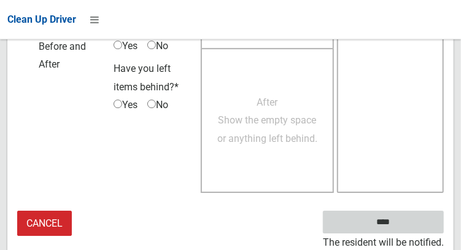
click at [409, 222] on input "****" at bounding box center [383, 221] width 121 height 23
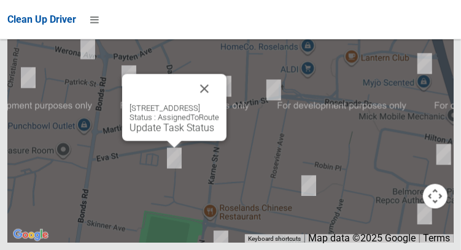
scroll to position [8209, 0]
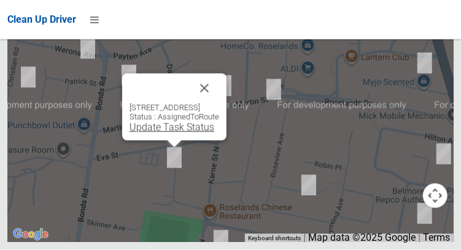
click at [170, 133] on link "Update Task Status" at bounding box center [171, 127] width 85 height 12
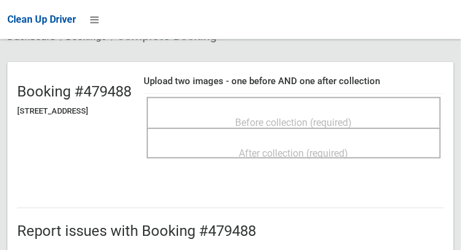
scroll to position [93, 0]
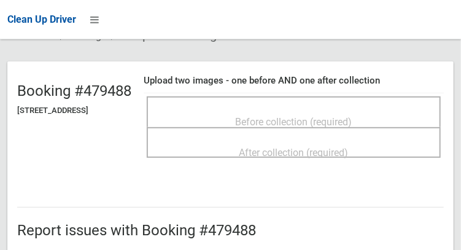
click at [288, 117] on span "Before collection (required)" at bounding box center [293, 122] width 117 height 12
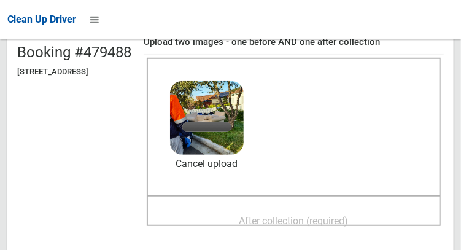
scroll to position [136, 0]
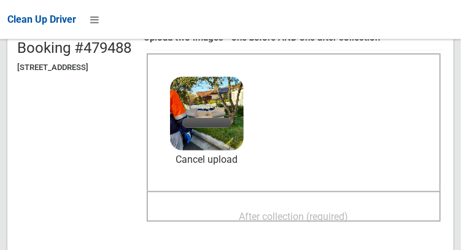
click at [296, 210] on span "After collection (required)" at bounding box center [293, 216] width 109 height 12
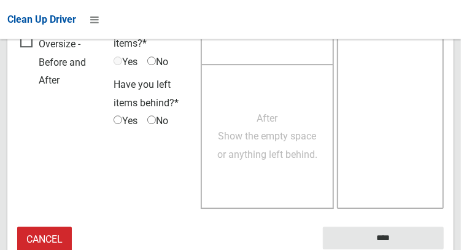
scroll to position [1107, 0]
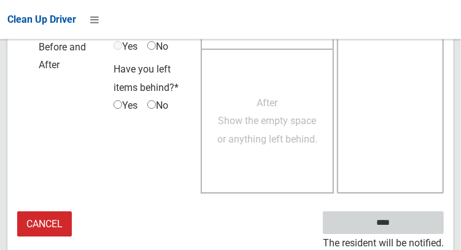
click at [401, 224] on input "****" at bounding box center [383, 222] width 121 height 23
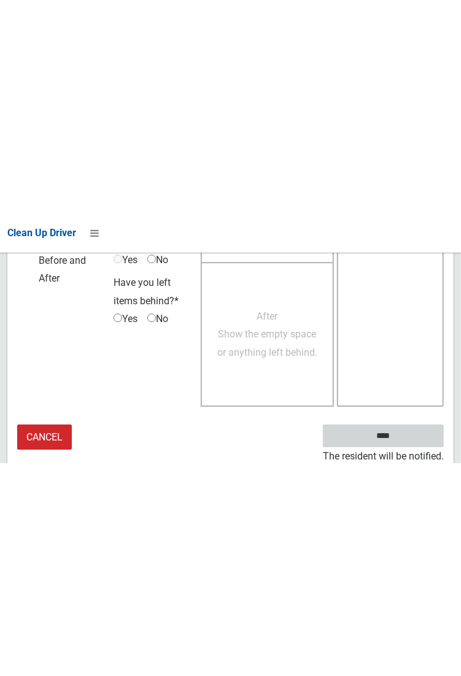
scroll to position [708, 0]
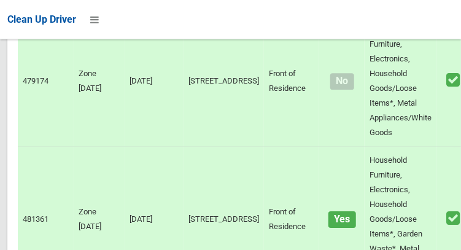
scroll to position [8209, 0]
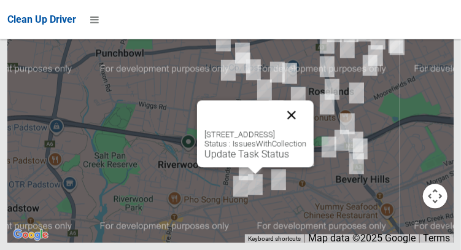
click at [306, 129] on button "Close" at bounding box center [291, 114] width 29 height 29
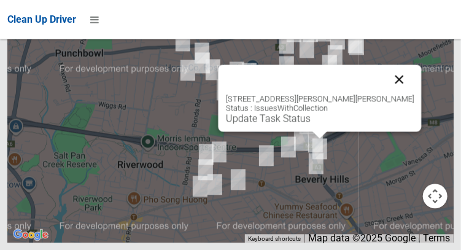
click at [397, 94] on button "Close" at bounding box center [398, 78] width 29 height 29
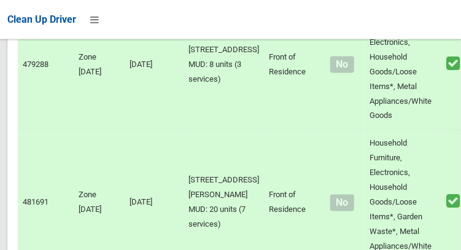
scroll to position [1968, 0]
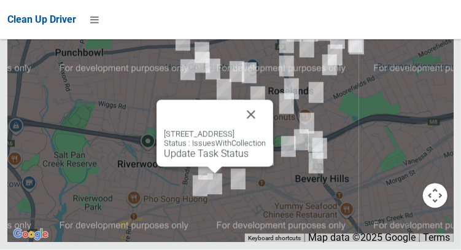
scroll to position [8209, 0]
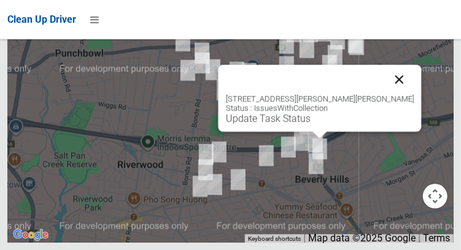
click at [399, 94] on button "Close" at bounding box center [398, 78] width 29 height 29
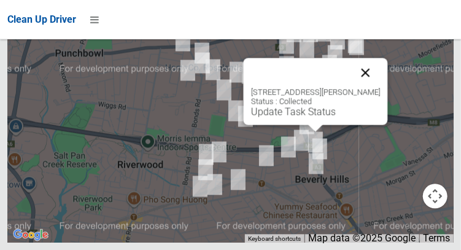
click at [380, 87] on button "Close" at bounding box center [364, 72] width 29 height 29
click at [379, 87] on button "Close" at bounding box center [364, 72] width 29 height 29
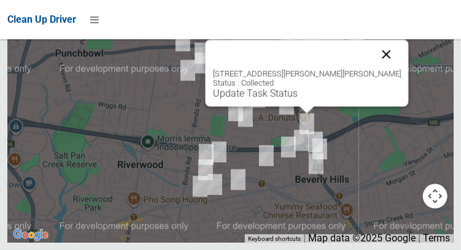
click at [378, 69] on button "Close" at bounding box center [385, 53] width 29 height 29
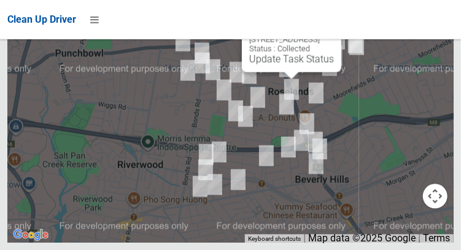
click at [334, 34] on button "Close" at bounding box center [318, 19] width 29 height 29
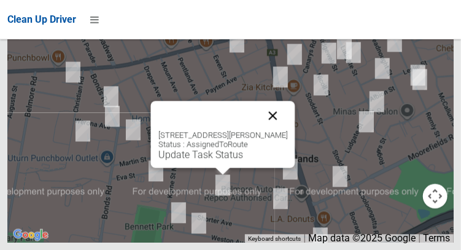
click at [287, 130] on button "Close" at bounding box center [272, 115] width 29 height 29
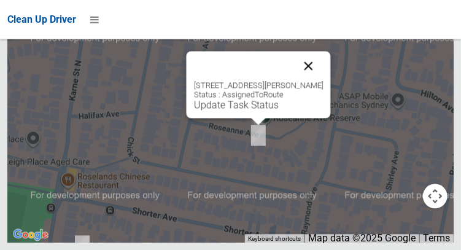
click at [323, 80] on button "Close" at bounding box center [307, 65] width 29 height 29
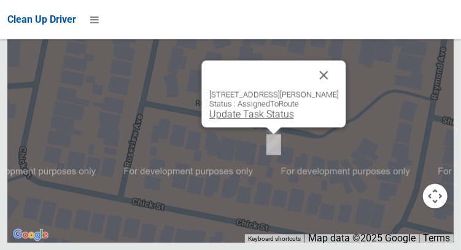
click at [264, 120] on link "Update Task Status" at bounding box center [250, 114] width 85 height 12
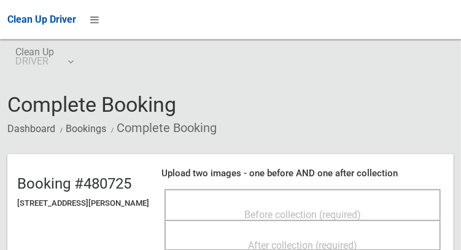
click at [280, 208] on span "Before collection (required)" at bounding box center [302, 214] width 117 height 12
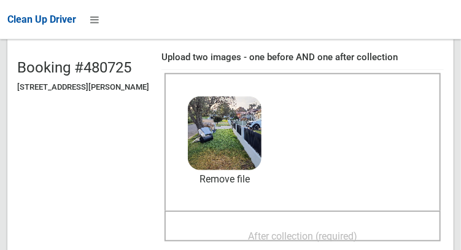
scroll to position [117, 0]
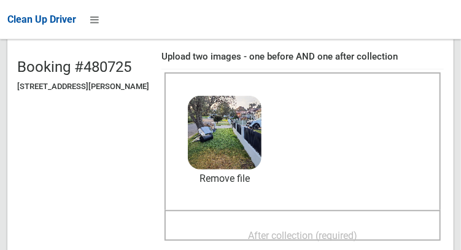
click at [357, 229] on span "After collection (required)" at bounding box center [302, 235] width 109 height 12
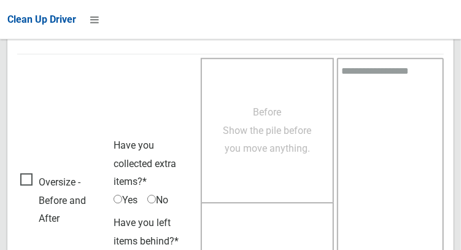
scroll to position [1107, 0]
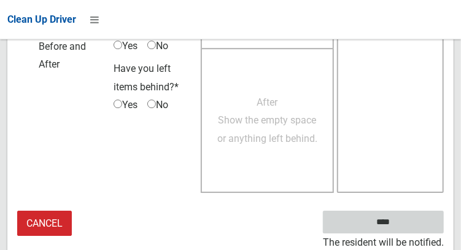
click at [401, 223] on input "****" at bounding box center [383, 221] width 121 height 23
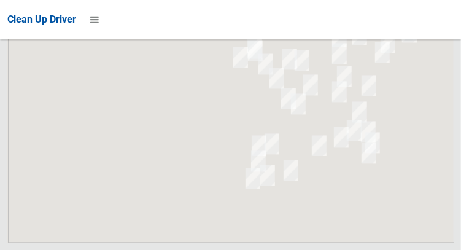
scroll to position [8209, 0]
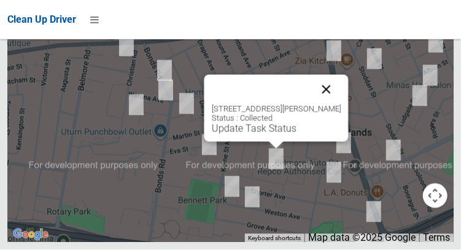
click at [340, 104] on button "Close" at bounding box center [325, 89] width 29 height 29
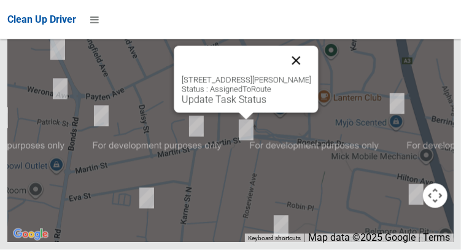
click at [310, 75] on button "Close" at bounding box center [295, 60] width 29 height 29
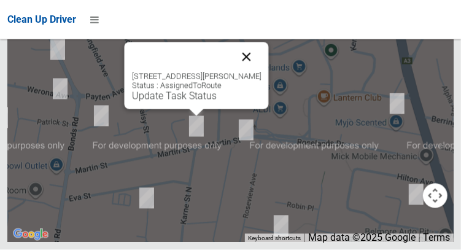
click at [258, 72] on button "Close" at bounding box center [245, 56] width 29 height 29
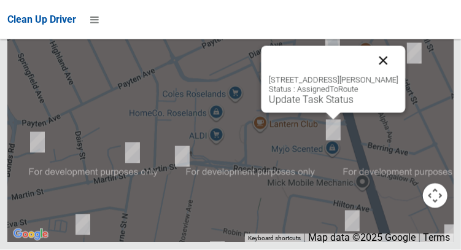
click at [397, 75] on button "Close" at bounding box center [382, 60] width 29 height 29
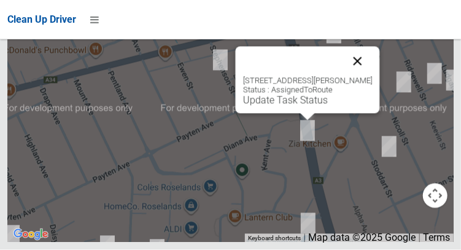
click at [372, 76] on button "Close" at bounding box center [356, 61] width 29 height 29
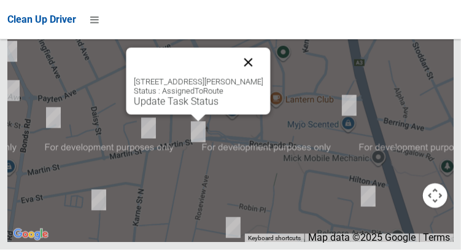
click at [262, 77] on button "Close" at bounding box center [247, 62] width 29 height 29
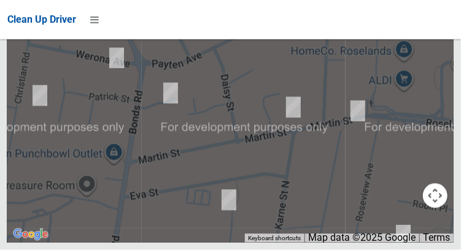
click at [345, 126] on img at bounding box center [357, 111] width 25 height 31
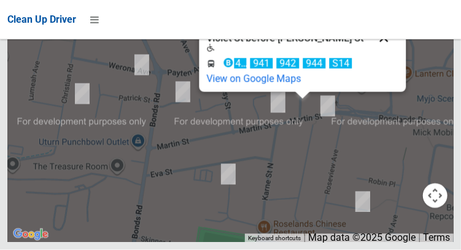
click at [369, 53] on button "Close" at bounding box center [383, 37] width 29 height 29
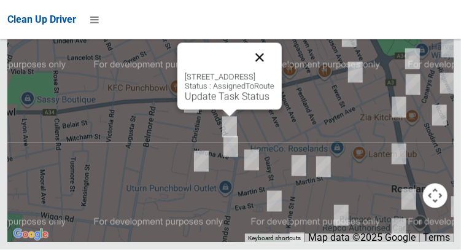
click at [274, 72] on button "Close" at bounding box center [259, 57] width 29 height 29
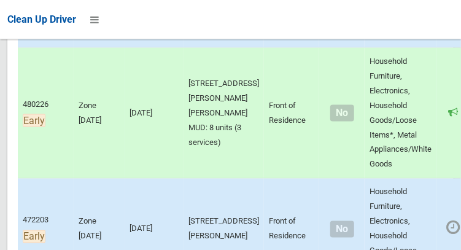
scroll to position [0, 0]
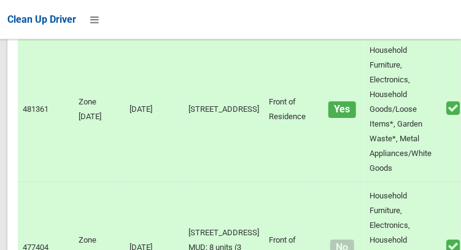
scroll to position [8209, 0]
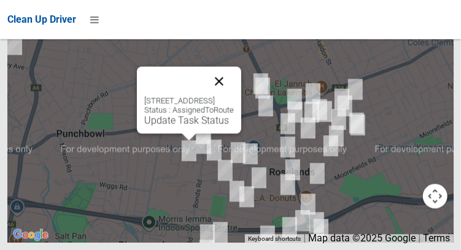
click at [234, 96] on button "Close" at bounding box center [218, 80] width 29 height 29
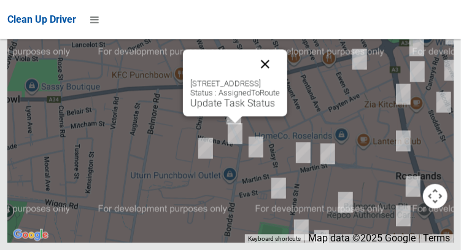
click at [280, 78] on button "Close" at bounding box center [264, 63] width 29 height 29
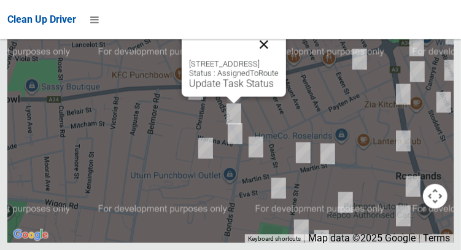
click at [278, 59] on button "Close" at bounding box center [263, 43] width 29 height 29
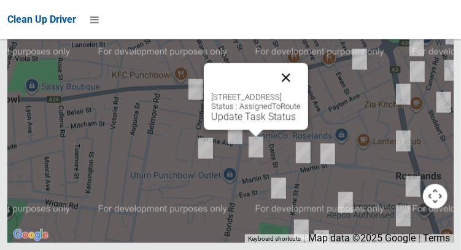
click at [300, 92] on button "Close" at bounding box center [285, 77] width 29 height 29
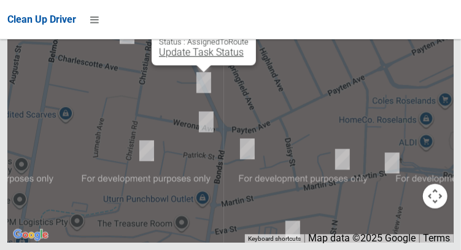
click at [205, 58] on link "Update Task Status" at bounding box center [201, 52] width 85 height 12
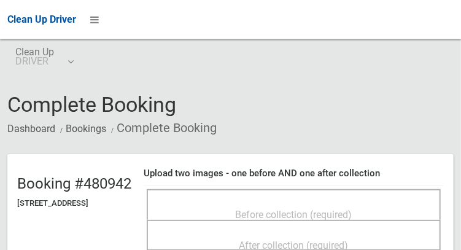
click at [250, 208] on span "Before collection (required)" at bounding box center [293, 214] width 117 height 12
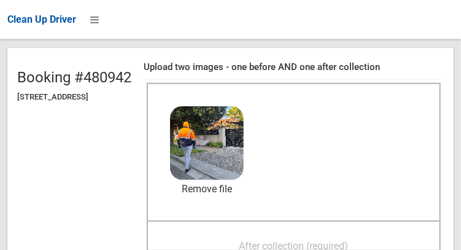
scroll to position [107, 0]
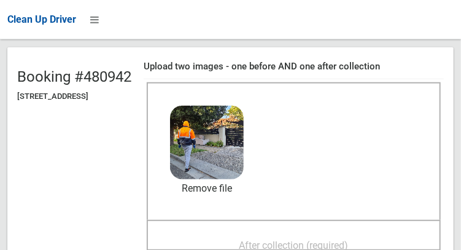
click at [348, 239] on span "After collection (required)" at bounding box center [293, 245] width 109 height 12
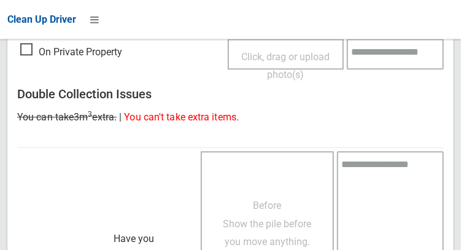
scroll to position [1107, 0]
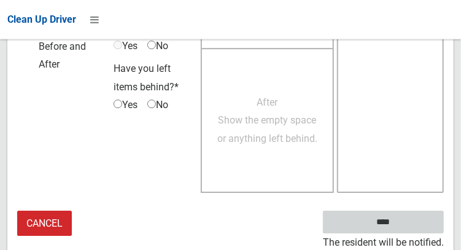
click at [390, 220] on input "****" at bounding box center [383, 221] width 121 height 23
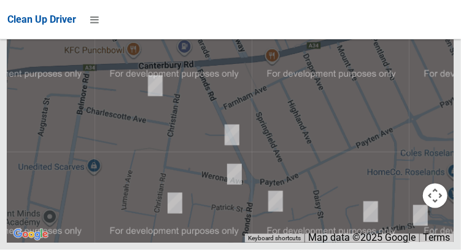
scroll to position [8005, 0]
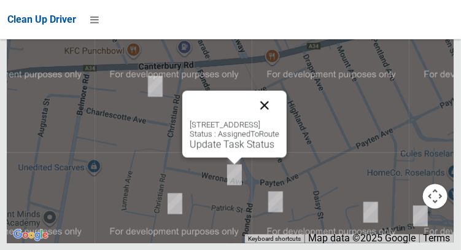
click at [279, 120] on button "Close" at bounding box center [264, 104] width 29 height 29
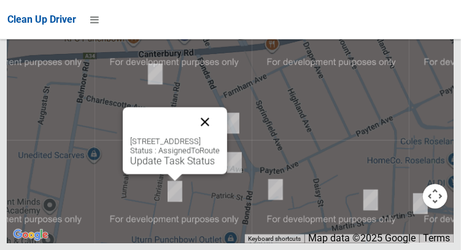
click at [220, 136] on button "Close" at bounding box center [204, 121] width 29 height 29
click at [166, 166] on link "Update Task Status" at bounding box center [172, 161] width 85 height 12
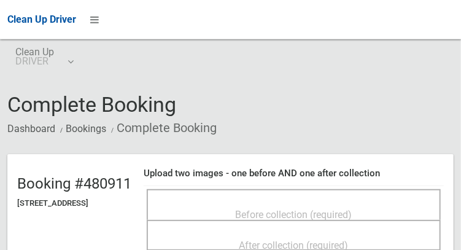
click at [276, 208] on span "Before collection (required)" at bounding box center [293, 214] width 117 height 12
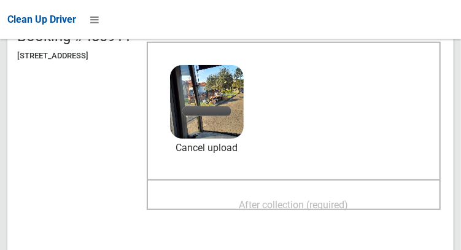
scroll to position [148, 0]
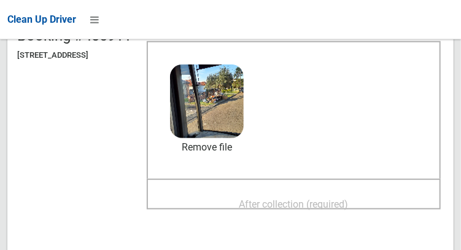
click at [347, 198] on span "After collection (required)" at bounding box center [293, 204] width 109 height 12
click at [386, 194] on div "After collection (required)" at bounding box center [293, 203] width 267 height 23
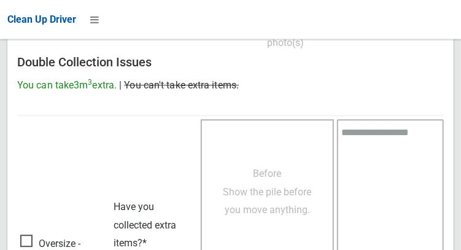
scroll to position [1107, 0]
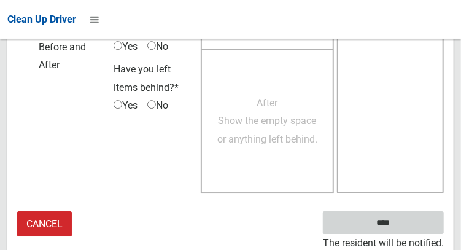
click at [407, 221] on input "****" at bounding box center [383, 222] width 121 height 23
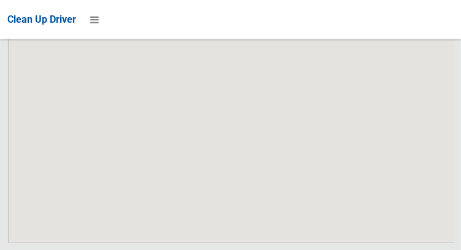
scroll to position [8004, 0]
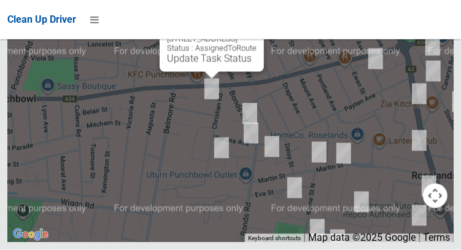
click at [313, 134] on div "[STREET_ADDRESS] Status : AssignedToRoute Update Task Status" at bounding box center [230, 89] width 446 height 307
click at [195, 64] on link "Update Task Status" at bounding box center [209, 59] width 85 height 12
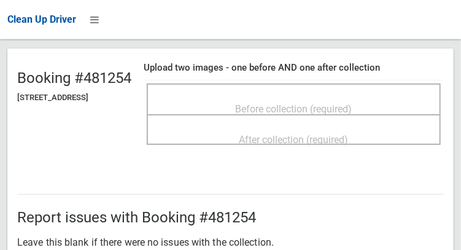
scroll to position [109, 0]
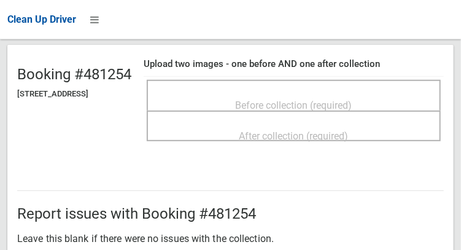
click at [297, 105] on span "Before collection (required)" at bounding box center [293, 105] width 117 height 12
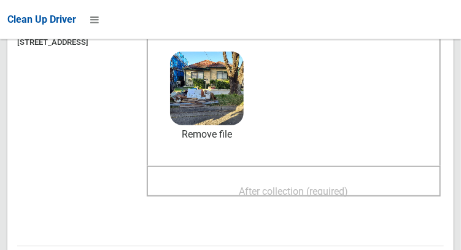
scroll to position [161, 0]
click at [348, 185] on span "After collection (required)" at bounding box center [293, 191] width 109 height 12
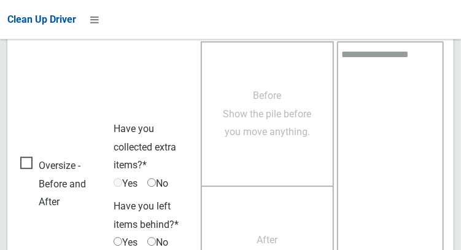
scroll to position [1107, 0]
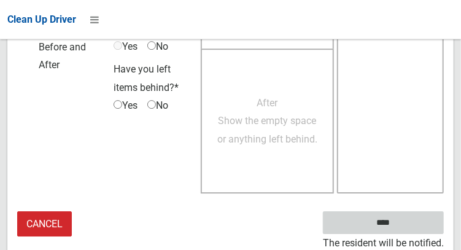
click at [401, 230] on input "****" at bounding box center [383, 222] width 121 height 23
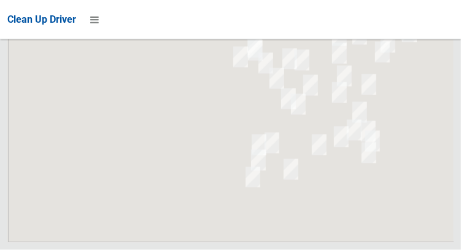
scroll to position [8005, 0]
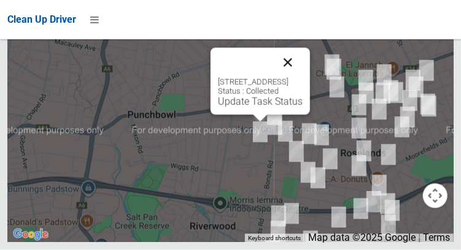
click at [302, 77] on button "Close" at bounding box center [287, 62] width 29 height 29
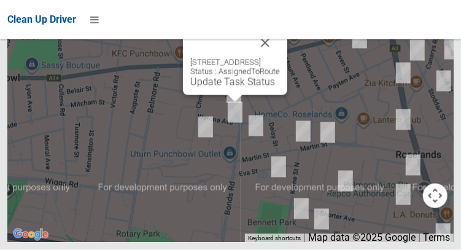
click at [221, 95] on div "4a Werona Avenue, PUNCHBOWL NSW 2196 Status : AssignedToRoute Update Task Status" at bounding box center [235, 61] width 104 height 67
click at [201, 88] on link "Update Task Status" at bounding box center [232, 82] width 85 height 12
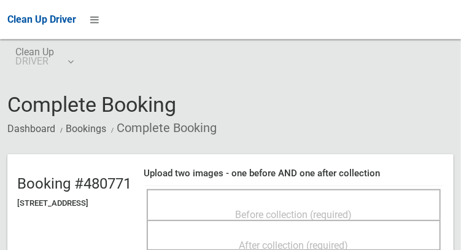
click at [337, 210] on span "Before collection (required)" at bounding box center [293, 214] width 117 height 12
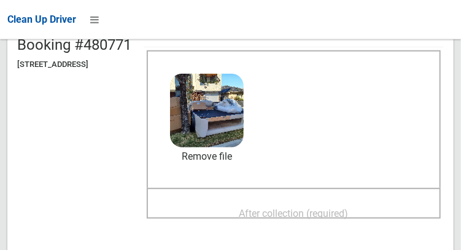
scroll to position [140, 0]
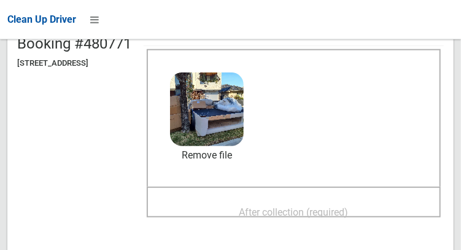
click at [348, 206] on span "After collection (required)" at bounding box center [293, 212] width 109 height 12
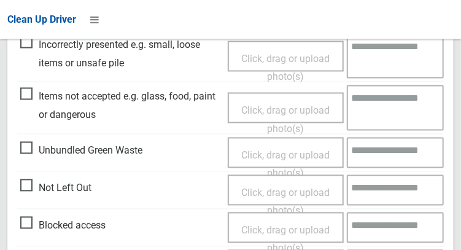
scroll to position [1107, 0]
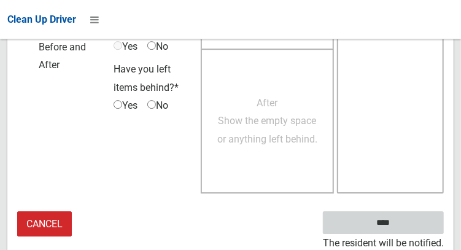
click at [405, 224] on input "****" at bounding box center [383, 222] width 121 height 23
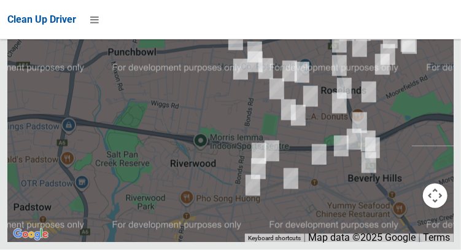
scroll to position [8005, 0]
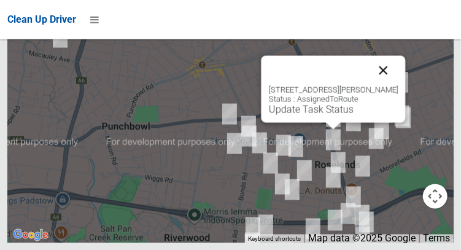
click at [397, 85] on button "Close" at bounding box center [382, 69] width 29 height 29
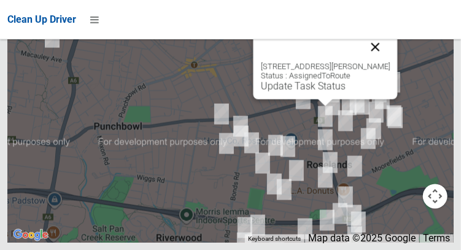
click at [389, 61] on button "Close" at bounding box center [374, 46] width 29 height 29
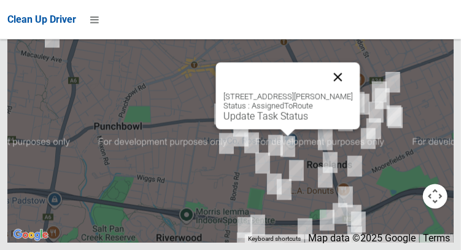
click at [345, 91] on button "Close" at bounding box center [337, 76] width 29 height 29
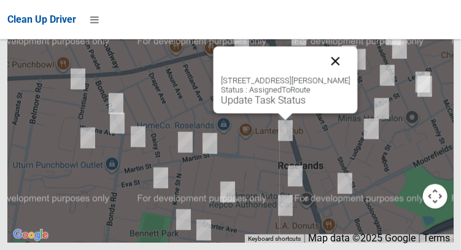
click at [347, 75] on button "Close" at bounding box center [334, 60] width 29 height 29
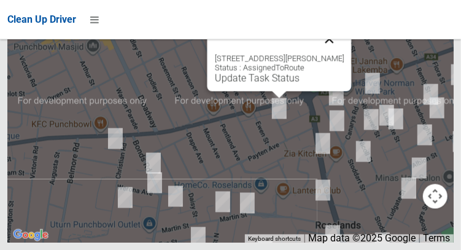
click at [343, 53] on button "Close" at bounding box center [328, 38] width 29 height 29
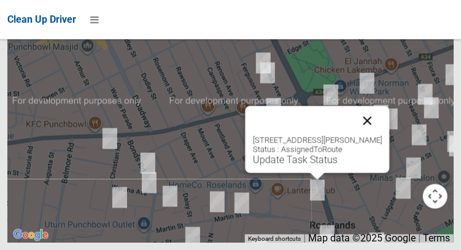
click at [378, 135] on button "Close" at bounding box center [366, 119] width 29 height 29
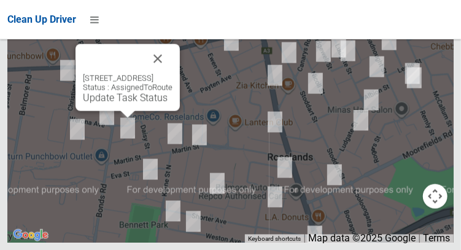
click at [127, 110] on div "68-74 Bonds Road, ROSELANDS NSW 2196 Status : AssignedToRoute Update Task Status" at bounding box center [127, 77] width 104 height 67
click at [123, 103] on link "Update Task Status" at bounding box center [125, 97] width 85 height 12
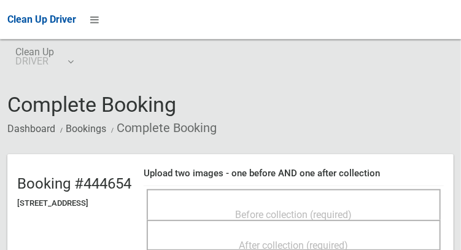
click at [352, 208] on span "Before collection (required)" at bounding box center [293, 214] width 117 height 12
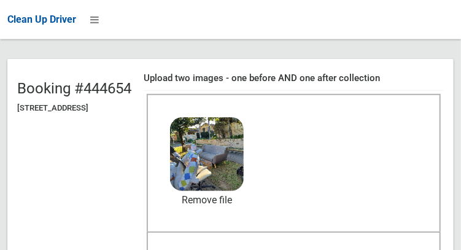
scroll to position [97, 0]
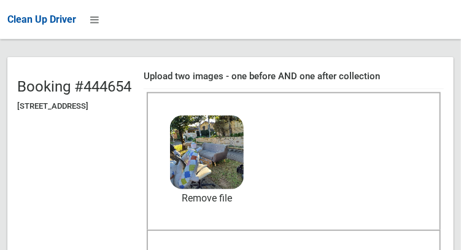
click at [348, 249] on span "After collection (required)" at bounding box center [293, 255] width 109 height 12
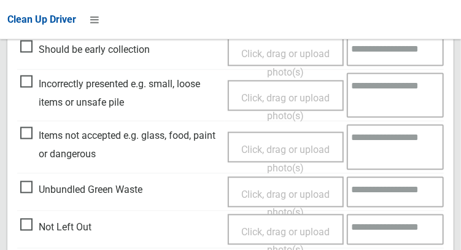
scroll to position [736, 0]
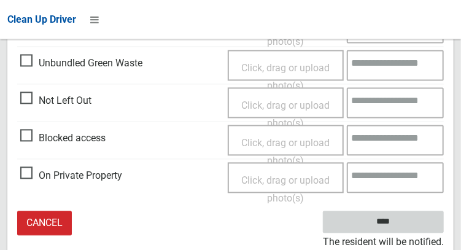
click at [401, 226] on input "****" at bounding box center [383, 222] width 121 height 23
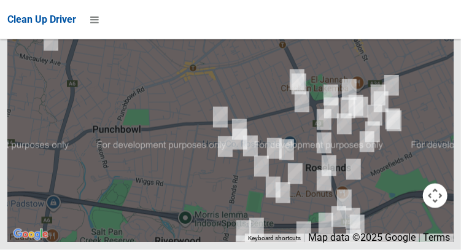
scroll to position [7955, 0]
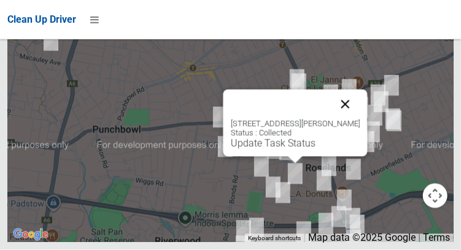
click at [359, 119] on button "Close" at bounding box center [344, 104] width 29 height 29
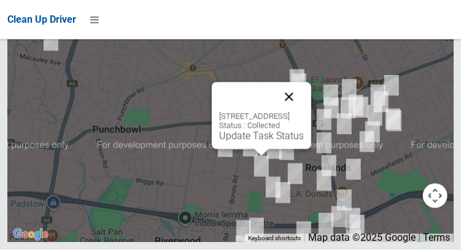
click at [304, 112] on button "Close" at bounding box center [288, 96] width 29 height 29
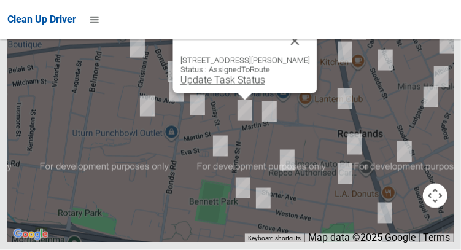
click at [240, 86] on link "Update Task Status" at bounding box center [222, 80] width 85 height 12
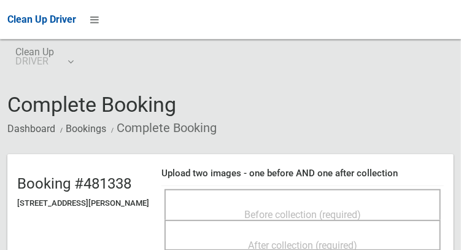
click at [293, 202] on div "Before collection (required)" at bounding box center [302, 213] width 249 height 23
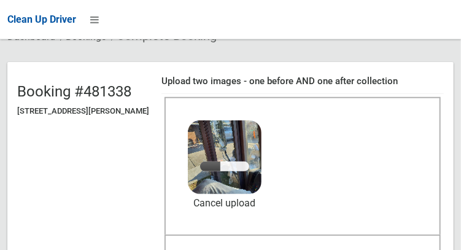
scroll to position [112, 0]
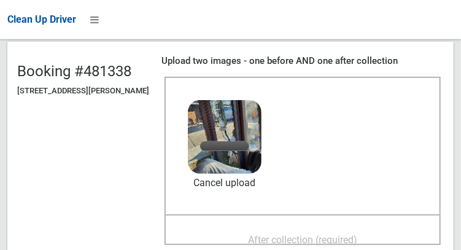
click at [305, 234] on span "After collection (required)" at bounding box center [302, 240] width 109 height 12
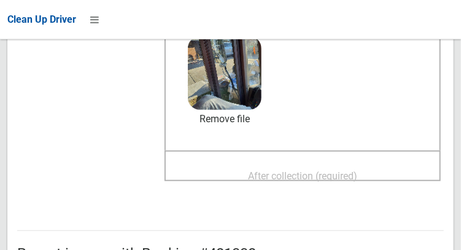
scroll to position [195, 0]
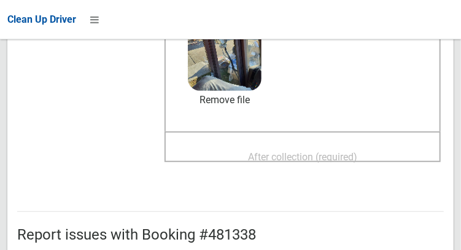
click at [380, 145] on div "After collection (required)" at bounding box center [302, 156] width 249 height 23
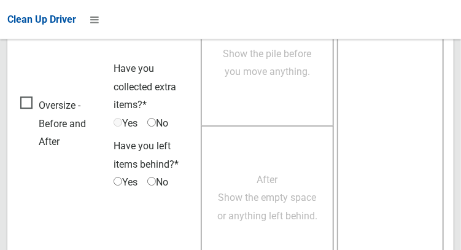
scroll to position [1107, 0]
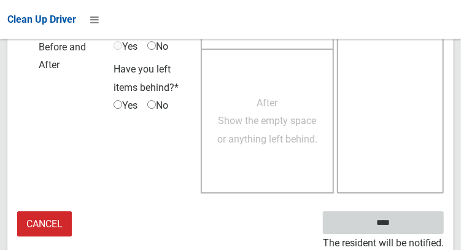
click at [401, 226] on input "****" at bounding box center [383, 222] width 121 height 23
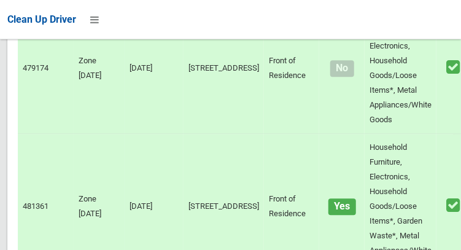
scroll to position [8005, 0]
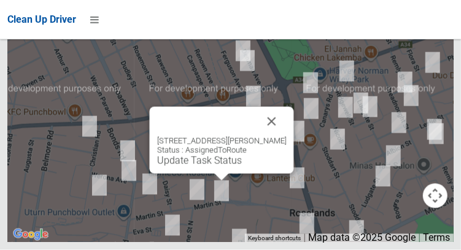
click at [216, 174] on div "[STREET_ADDRESS][PERSON_NAME] Status : AssignedToRoute Update Task Status" at bounding box center [221, 140] width 144 height 67
click at [212, 166] on link "Update Task Status" at bounding box center [198, 161] width 85 height 12
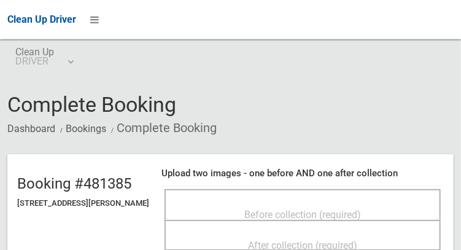
click at [343, 208] on span "Before collection (required)" at bounding box center [302, 214] width 117 height 12
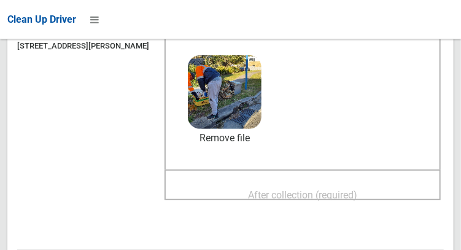
scroll to position [157, 0]
click at [357, 189] on span "After collection (required)" at bounding box center [302, 195] width 109 height 12
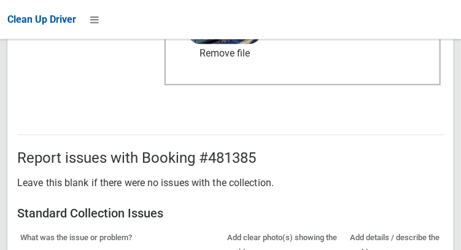
scroll to position [1107, 0]
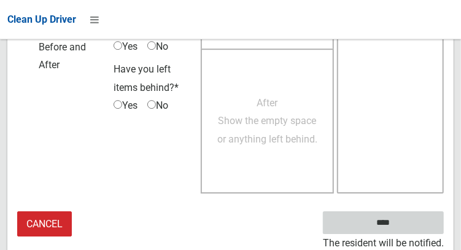
click at [415, 223] on input "****" at bounding box center [383, 222] width 121 height 23
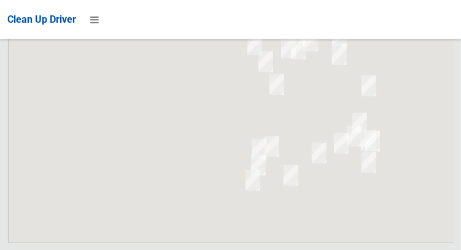
scroll to position [8005, 0]
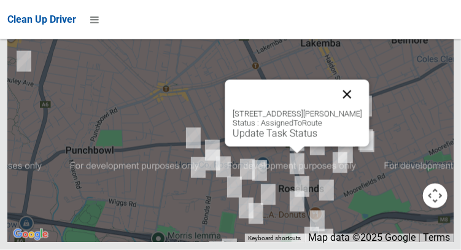
click at [360, 109] on button "Close" at bounding box center [346, 94] width 29 height 29
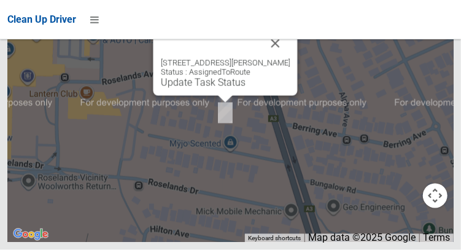
click at [218, 96] on div "5 Sylvester Avenue, ROSELANDS NSW 2196 Status : AssignedToRoute Update Task Sta…" at bounding box center [225, 62] width 144 height 67
click at [221, 88] on link "Update Task Status" at bounding box center [202, 83] width 85 height 12
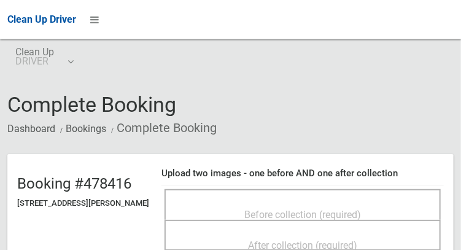
click at [358, 208] on span "Before collection (required)" at bounding box center [302, 214] width 117 height 12
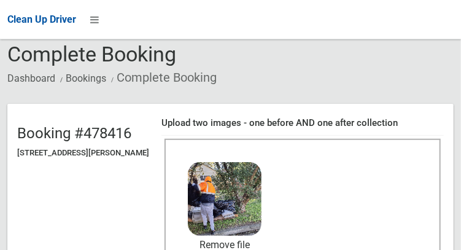
scroll to position [107, 0]
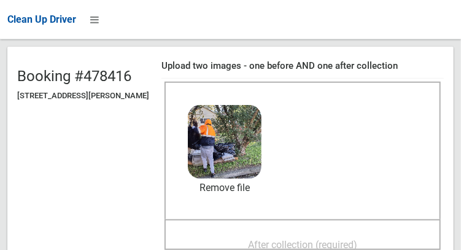
click at [358, 232] on div "After collection (required)" at bounding box center [302, 243] width 249 height 23
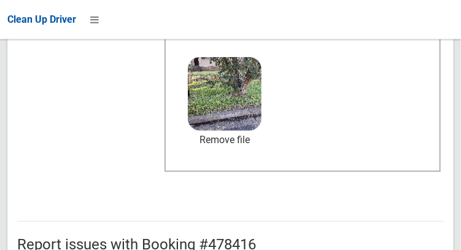
scroll to position [1107, 0]
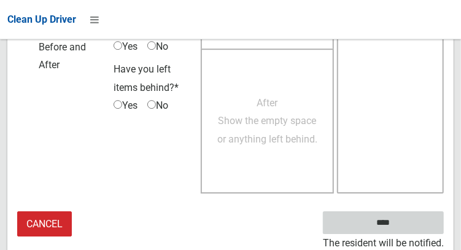
click at [409, 224] on input "****" at bounding box center [383, 222] width 121 height 23
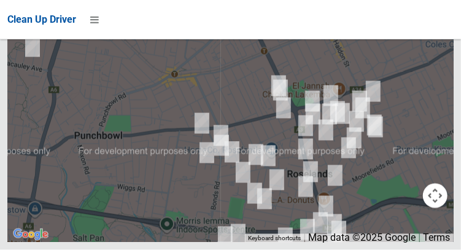
scroll to position [8005, 0]
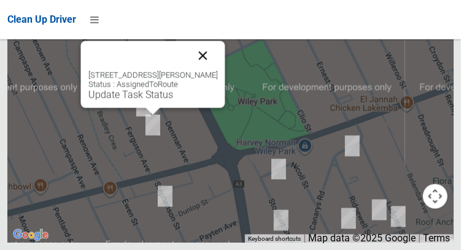
click at [217, 70] on button "Close" at bounding box center [202, 54] width 29 height 29
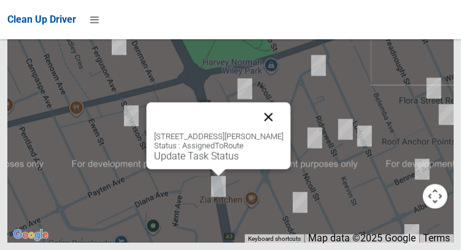
click at [283, 131] on button "Close" at bounding box center [267, 116] width 29 height 29
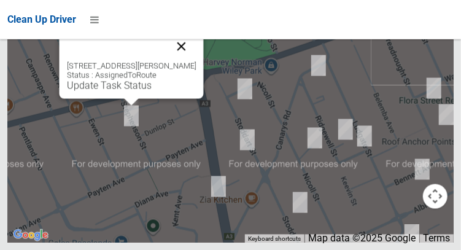
click at [196, 61] on button "Close" at bounding box center [180, 45] width 29 height 29
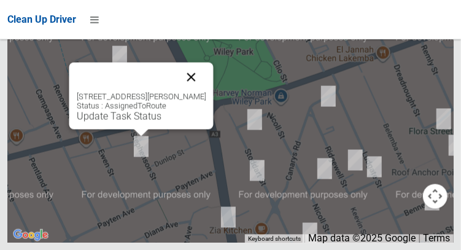
click at [205, 91] on button "Close" at bounding box center [190, 76] width 29 height 29
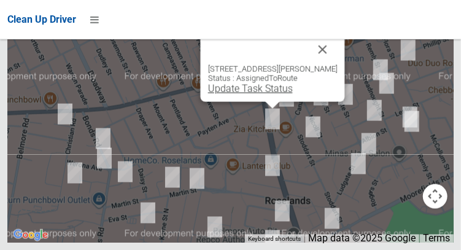
click at [258, 94] on link "Update Task Status" at bounding box center [249, 88] width 85 height 12
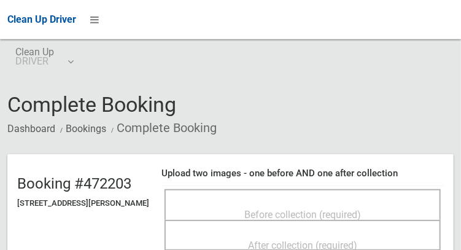
click at [306, 208] on span "Before collection (required)" at bounding box center [302, 214] width 117 height 12
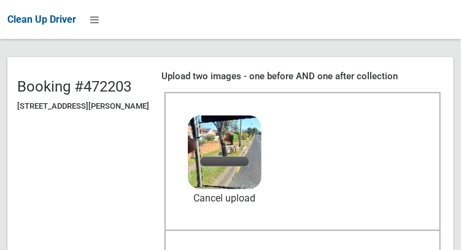
scroll to position [99, 0]
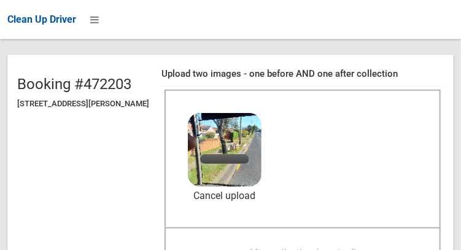
click at [357, 247] on span "After collection (required)" at bounding box center [302, 253] width 109 height 12
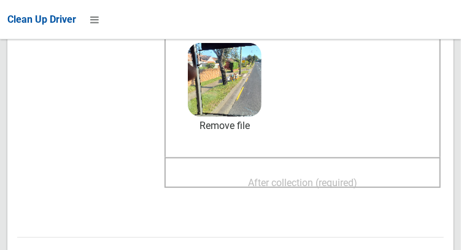
scroll to position [175, 0]
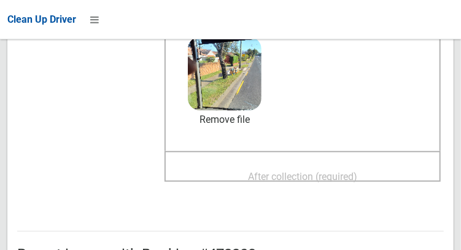
click at [357, 170] on span "After collection (required)" at bounding box center [302, 176] width 109 height 12
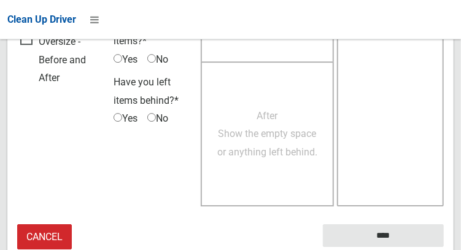
scroll to position [1107, 0]
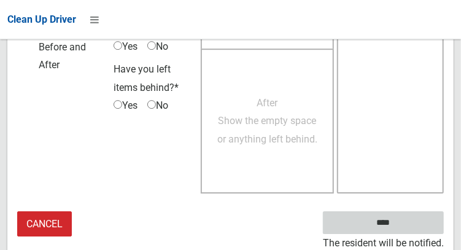
click at [401, 227] on input "****" at bounding box center [383, 222] width 121 height 23
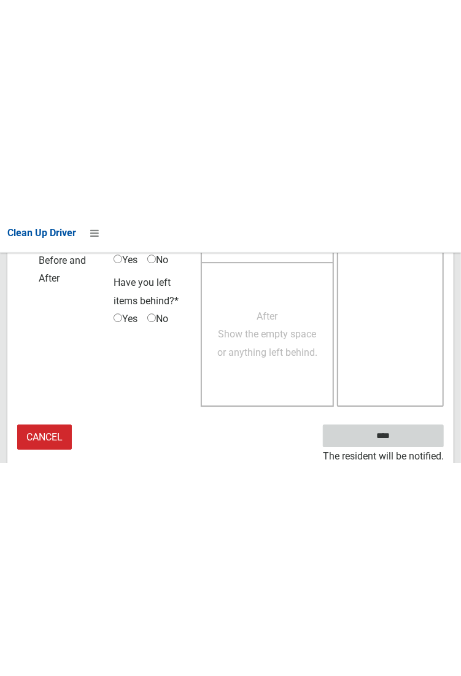
scroll to position [708, 0]
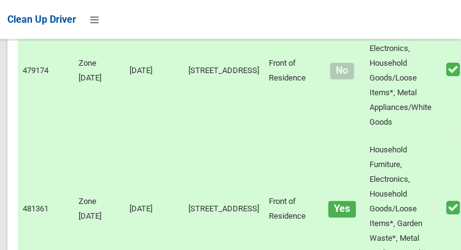
scroll to position [8005, 0]
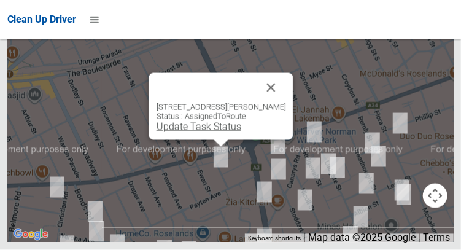
click at [202, 132] on link "Update Task Status" at bounding box center [198, 127] width 85 height 12
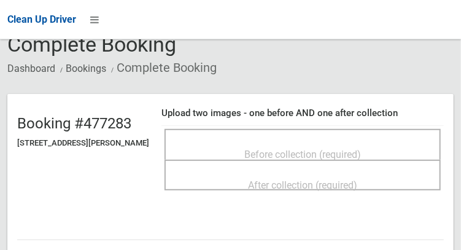
scroll to position [62, 0]
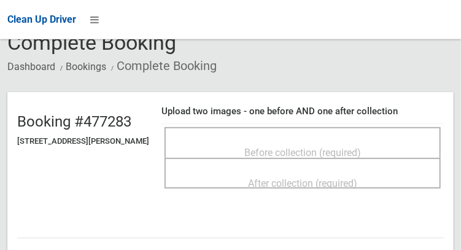
click at [340, 147] on span "Before collection (required)" at bounding box center [302, 153] width 117 height 12
click at [361, 147] on span "Before collection (required)" at bounding box center [302, 153] width 117 height 12
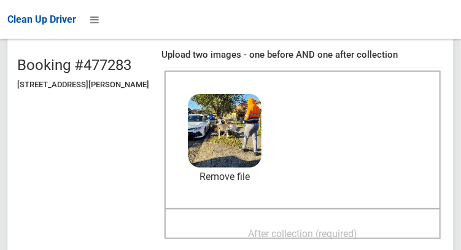
scroll to position [125, 0]
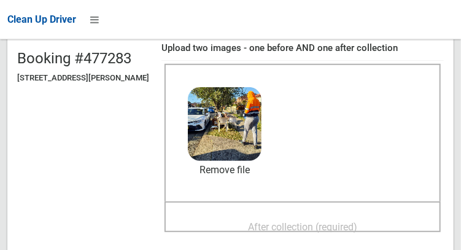
click at [357, 221] on span "After collection (required)" at bounding box center [302, 227] width 109 height 12
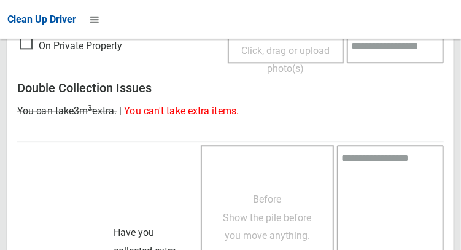
scroll to position [1107, 0]
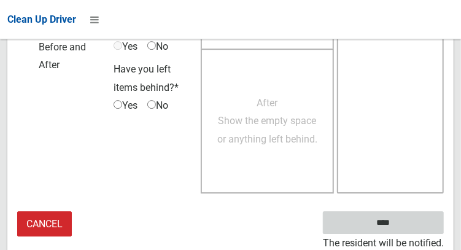
click at [401, 229] on input "****" at bounding box center [383, 222] width 121 height 23
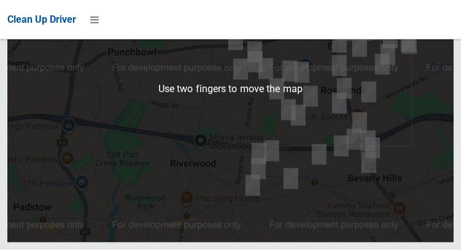
scroll to position [7962, 0]
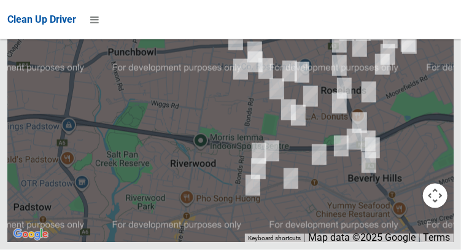
click at [309, 17] on button "OK" at bounding box center [308, 5] width 42 height 22
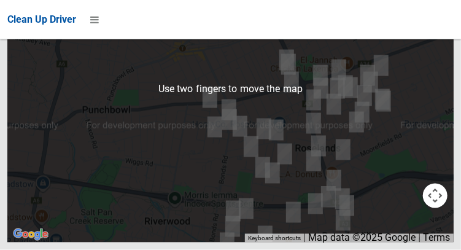
scroll to position [8005, 0]
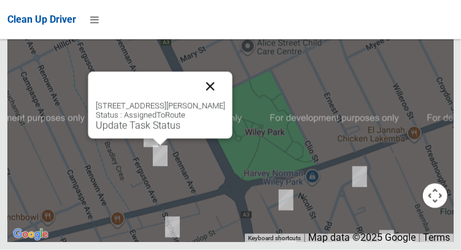
click at [224, 101] on button "Close" at bounding box center [209, 86] width 29 height 29
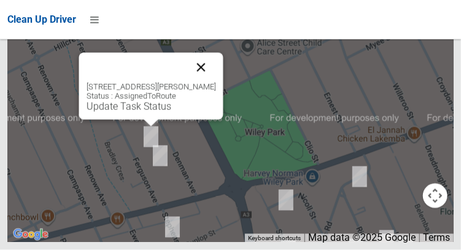
click at [215, 82] on button "Close" at bounding box center [200, 67] width 29 height 29
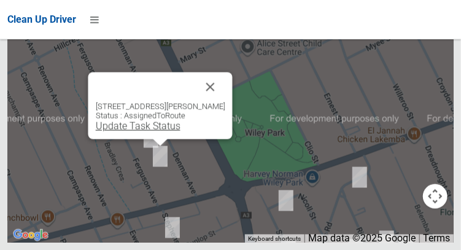
click at [150, 131] on link "Update Task Status" at bounding box center [137, 126] width 85 height 12
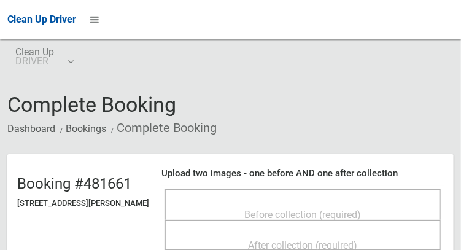
click at [306, 208] on span "Before collection (required)" at bounding box center [302, 214] width 117 height 12
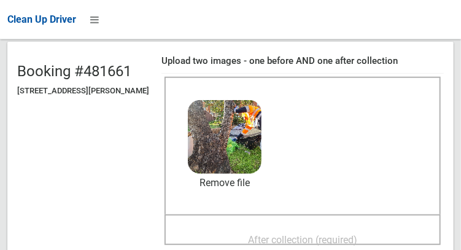
scroll to position [128, 0]
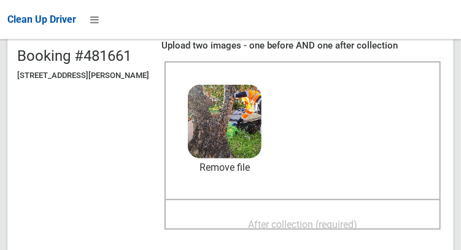
click at [357, 218] on span "After collection (required)" at bounding box center [302, 224] width 109 height 12
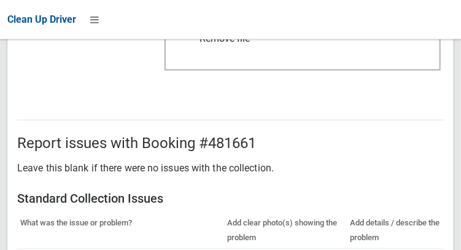
scroll to position [736, 0]
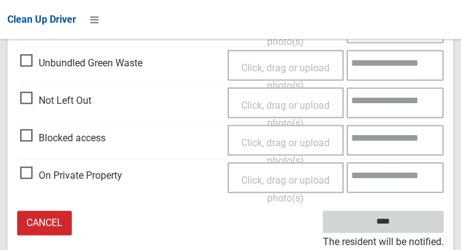
click at [415, 222] on input "****" at bounding box center [383, 222] width 121 height 23
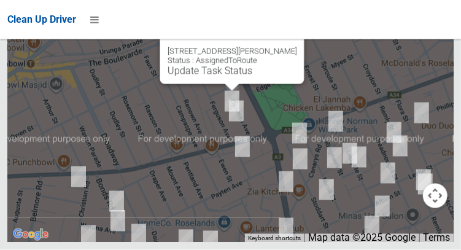
scroll to position [8005, 0]
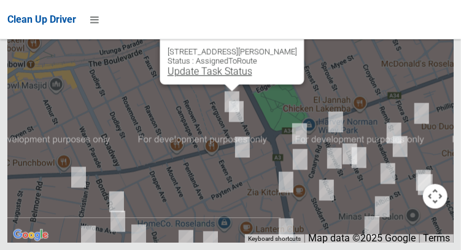
click at [211, 77] on link "Update Task Status" at bounding box center [209, 71] width 85 height 12
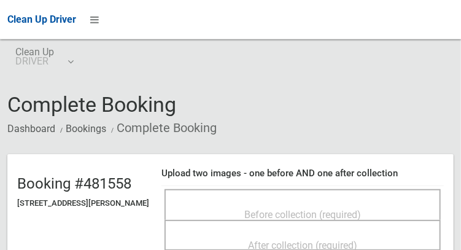
click at [357, 209] on span "Before collection (required)" at bounding box center [302, 214] width 117 height 12
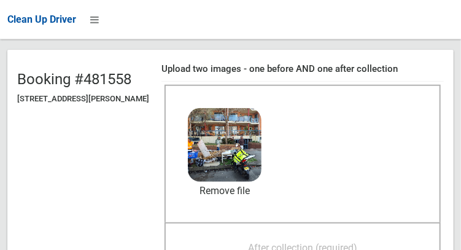
scroll to position [107, 0]
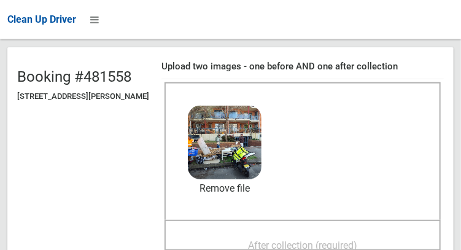
click at [306, 242] on span "After collection (required)" at bounding box center [302, 245] width 109 height 12
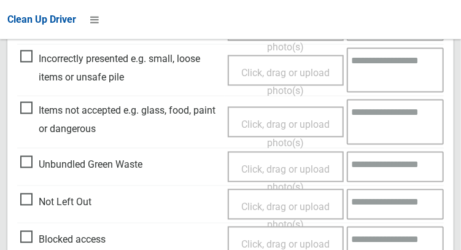
scroll to position [736, 0]
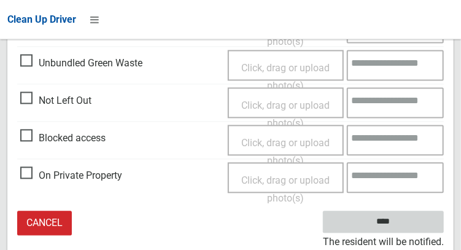
click at [401, 223] on input "****" at bounding box center [383, 222] width 121 height 23
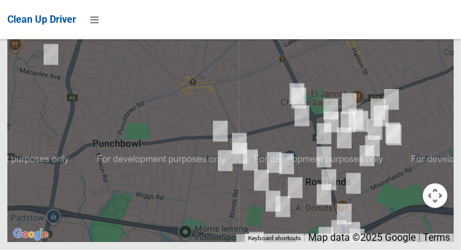
scroll to position [7909, 0]
click at [308, 17] on button "OK" at bounding box center [308, 5] width 42 height 22
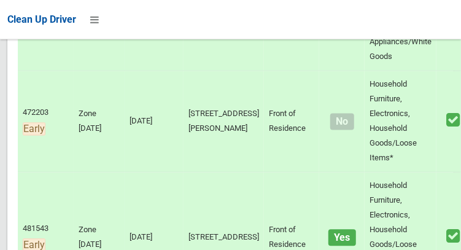
scroll to position [0, 0]
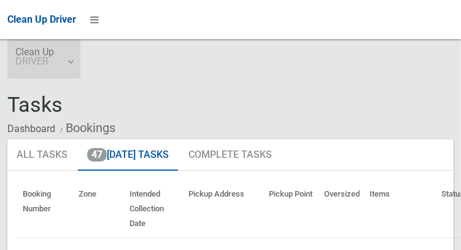
click at [66, 67] on link "Clean Up DRIVER" at bounding box center [43, 58] width 73 height 39
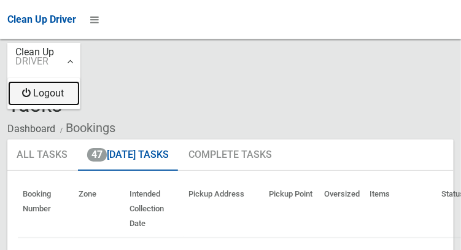
click at [52, 96] on link "Logout" at bounding box center [44, 93] width 72 height 25
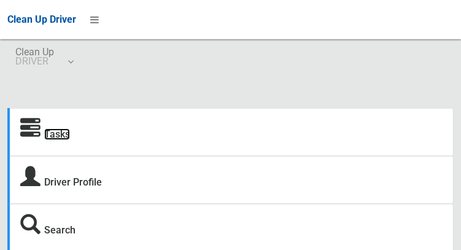
click at [58, 131] on link "Tasks" at bounding box center [57, 134] width 26 height 12
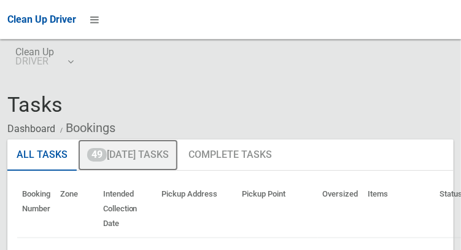
click at [128, 158] on link "49 Today's Tasks" at bounding box center [128, 155] width 100 height 32
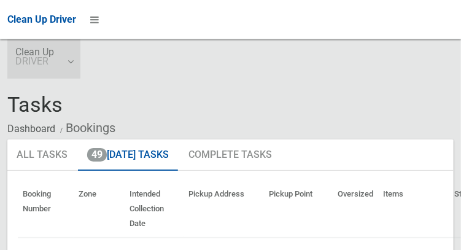
click at [71, 70] on link "Clean Up DRIVER" at bounding box center [43, 58] width 73 height 39
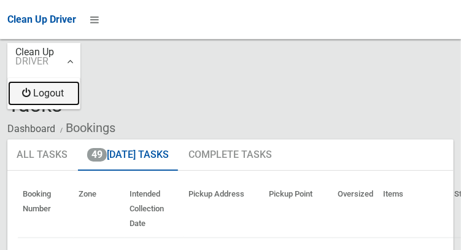
click at [40, 98] on link "Logout" at bounding box center [44, 93] width 72 height 25
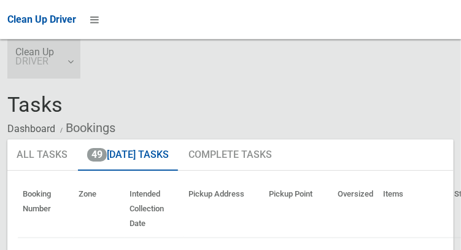
click at [79, 58] on link "Clean Up DRIVER" at bounding box center [43, 58] width 73 height 39
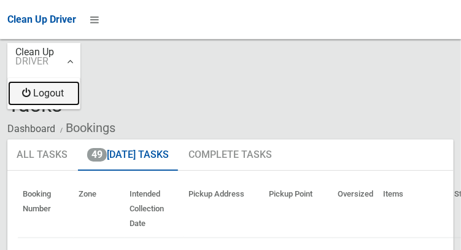
click at [62, 95] on link "Logout" at bounding box center [44, 93] width 72 height 25
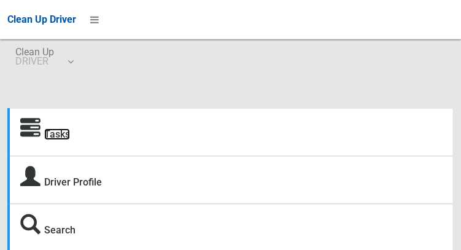
click at [50, 134] on link "Tasks" at bounding box center [57, 134] width 26 height 12
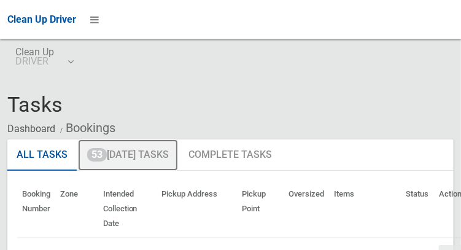
click at [161, 153] on link "53 [DATE] Tasks" at bounding box center [128, 155] width 100 height 32
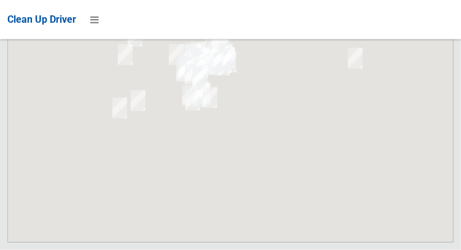
scroll to position [9630, 0]
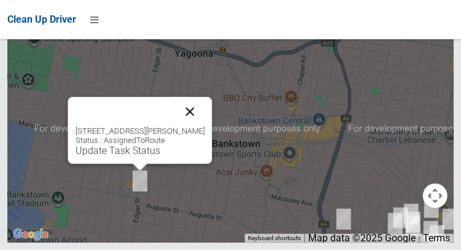
click at [204, 126] on button "Close" at bounding box center [189, 111] width 29 height 29
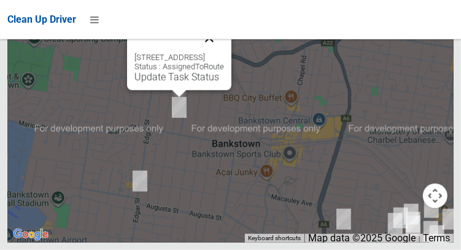
click at [224, 53] on button "Close" at bounding box center [208, 37] width 29 height 29
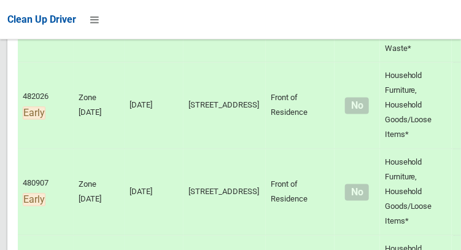
scroll to position [0, 0]
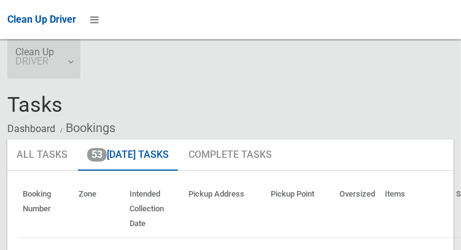
click at [75, 66] on link "Clean Up DRIVER" at bounding box center [43, 58] width 73 height 39
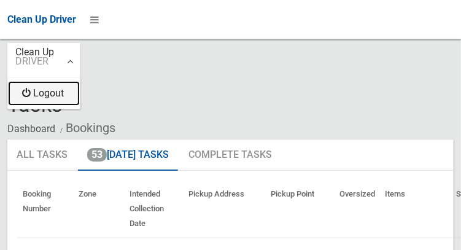
click at [64, 98] on link "Logout" at bounding box center [44, 93] width 72 height 25
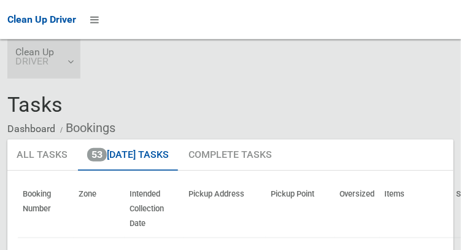
click at [61, 66] on link "Clean Up DRIVER" at bounding box center [43, 58] width 73 height 39
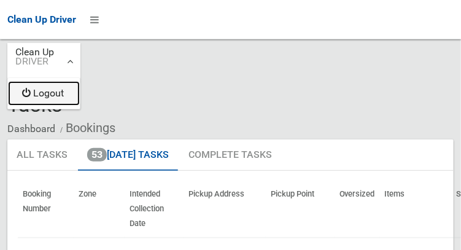
click at [60, 98] on link "Logout" at bounding box center [44, 93] width 72 height 25
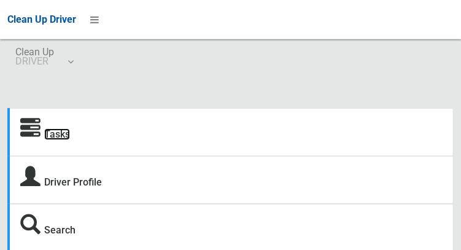
click at [70, 133] on link "Tasks" at bounding box center [57, 134] width 26 height 12
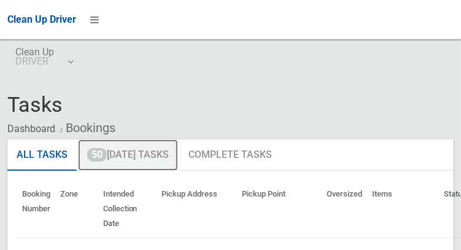
click at [159, 155] on link "50 [DATE] Tasks" at bounding box center [128, 155] width 100 height 32
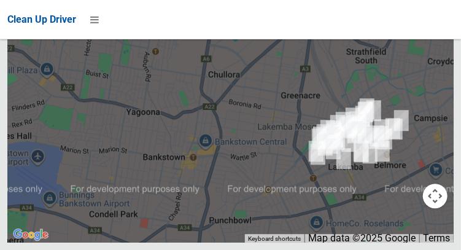
scroll to position [8675, 0]
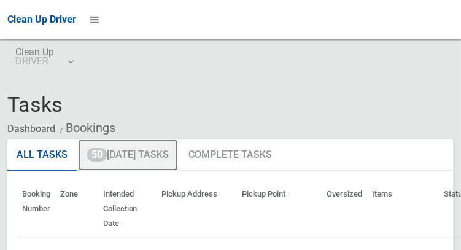
click at [165, 160] on link "50 Today's Tasks" at bounding box center [128, 155] width 100 height 32
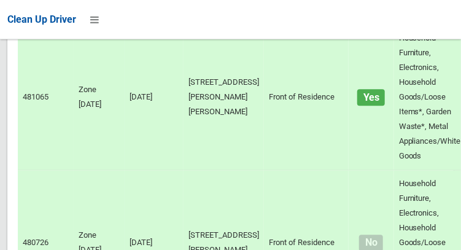
scroll to position [8675, 0]
